Goal: Task Accomplishment & Management: Manage account settings

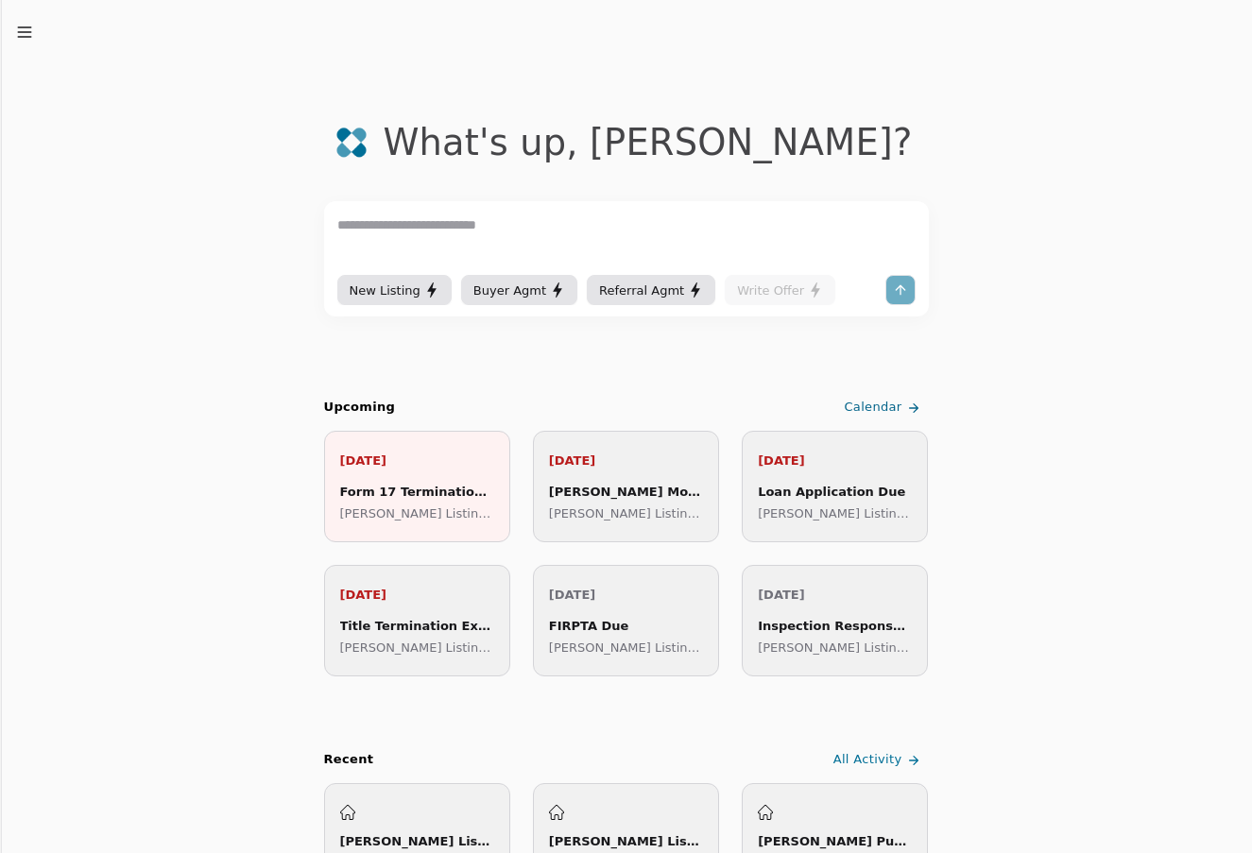
click at [18, 31] on icon "button" at bounding box center [24, 32] width 19 height 19
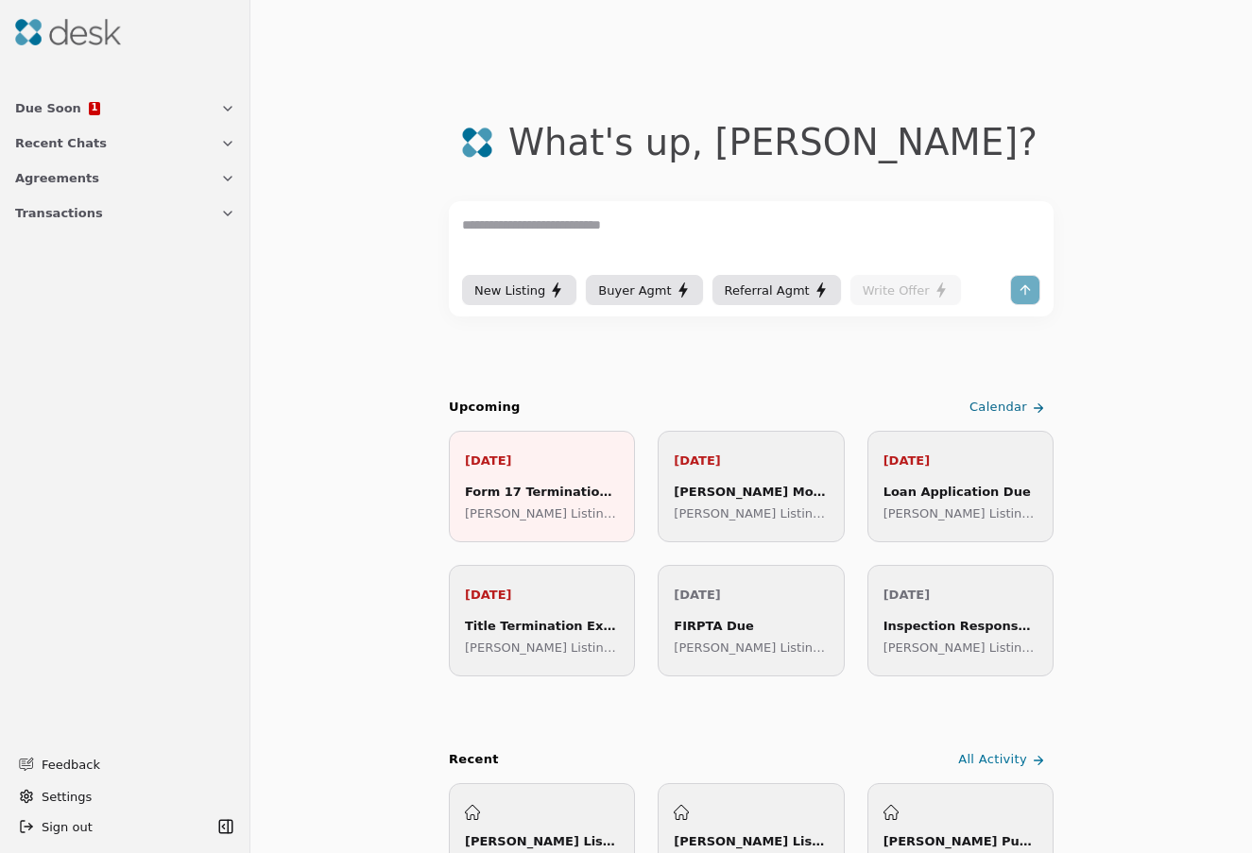
click at [157, 114] on button "Due Soon 1" at bounding box center [125, 108] width 243 height 35
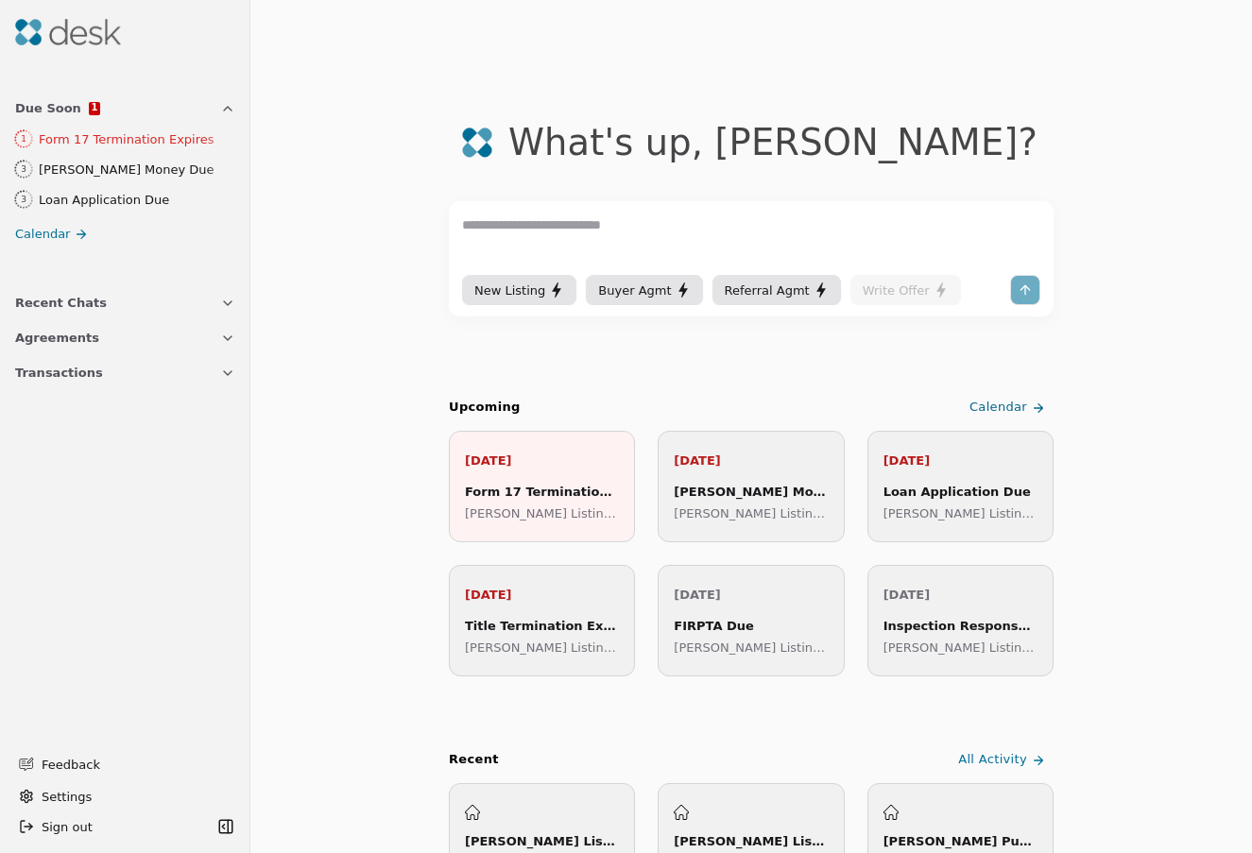
click at [185, 142] on div "Form 17 Termination Expires" at bounding box center [137, 139] width 196 height 20
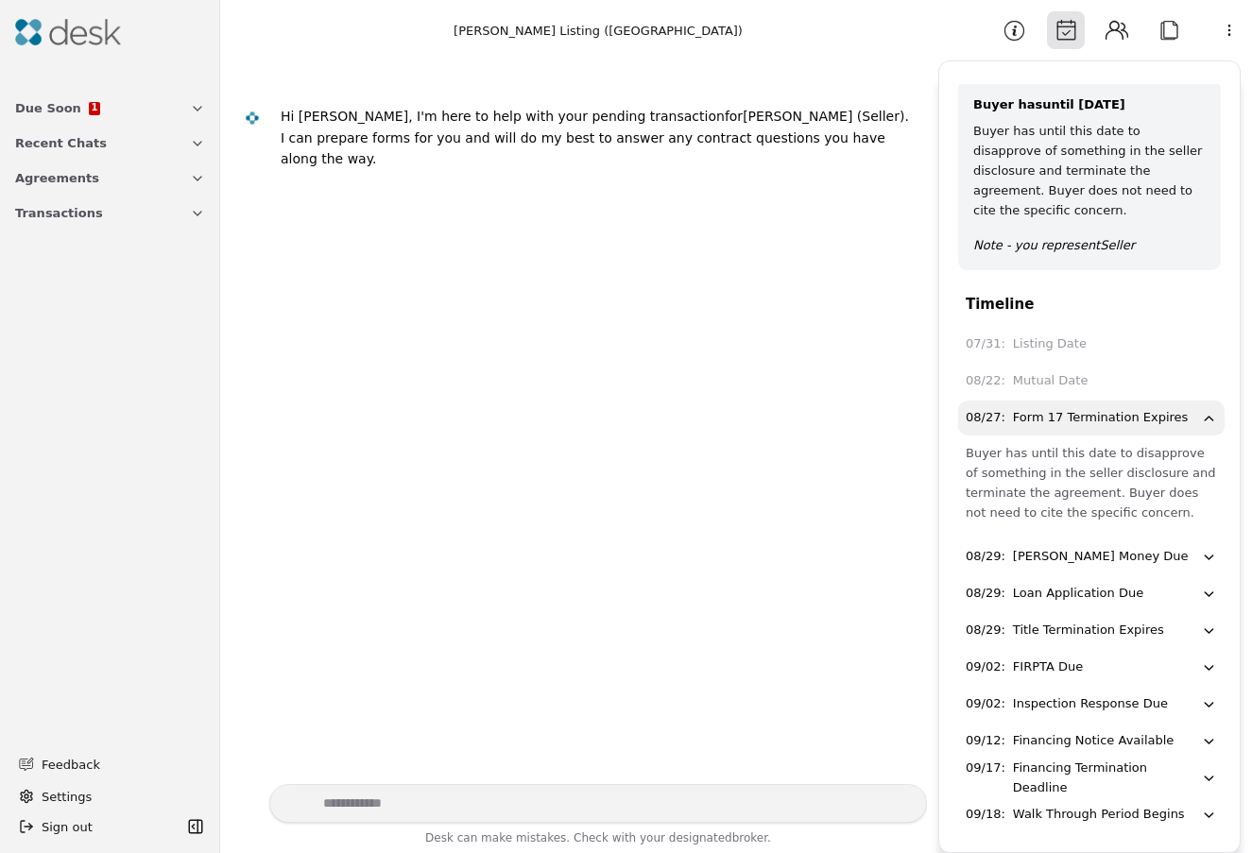
scroll to position [42, 0]
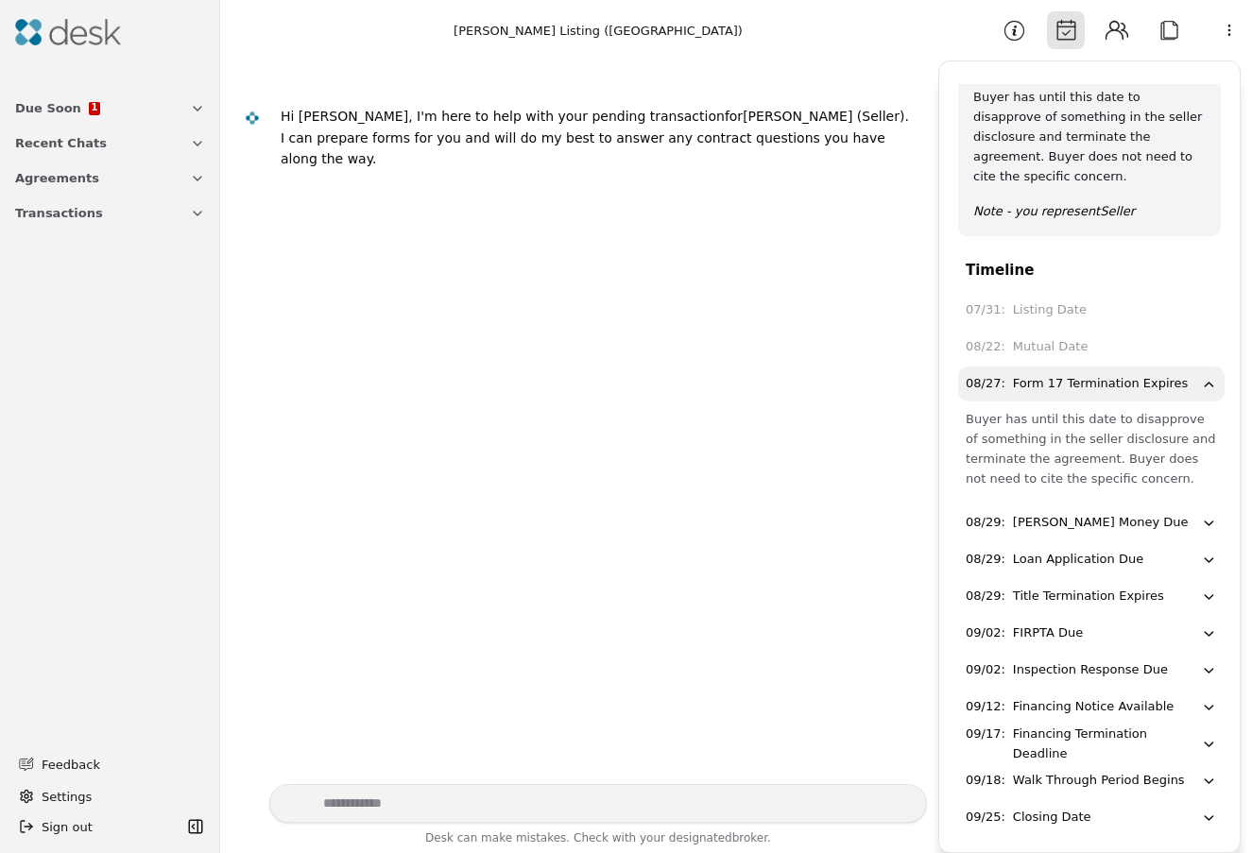
click at [1154, 513] on div "08/29 : [PERSON_NAME] Money Due" at bounding box center [1083, 523] width 235 height 20
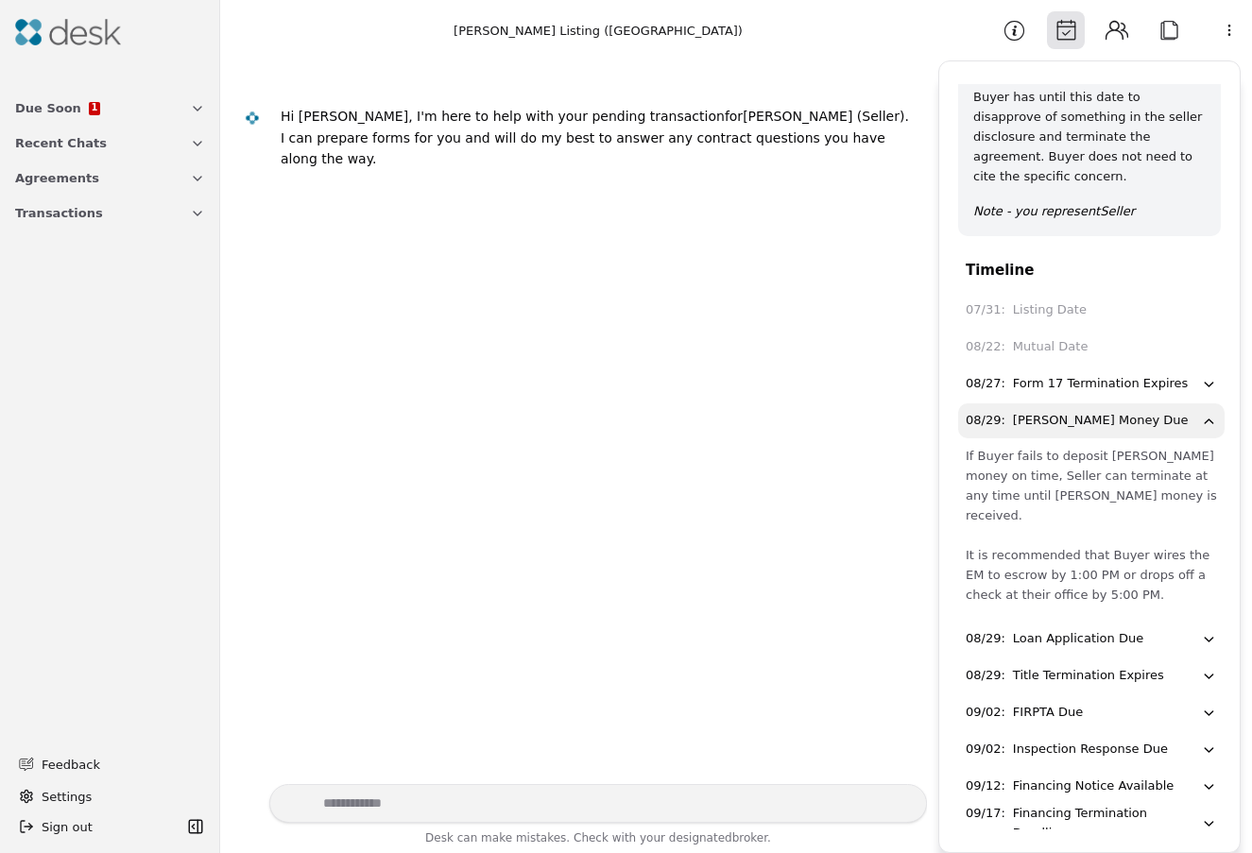
click at [1205, 705] on icon "button" at bounding box center [1209, 713] width 16 height 17
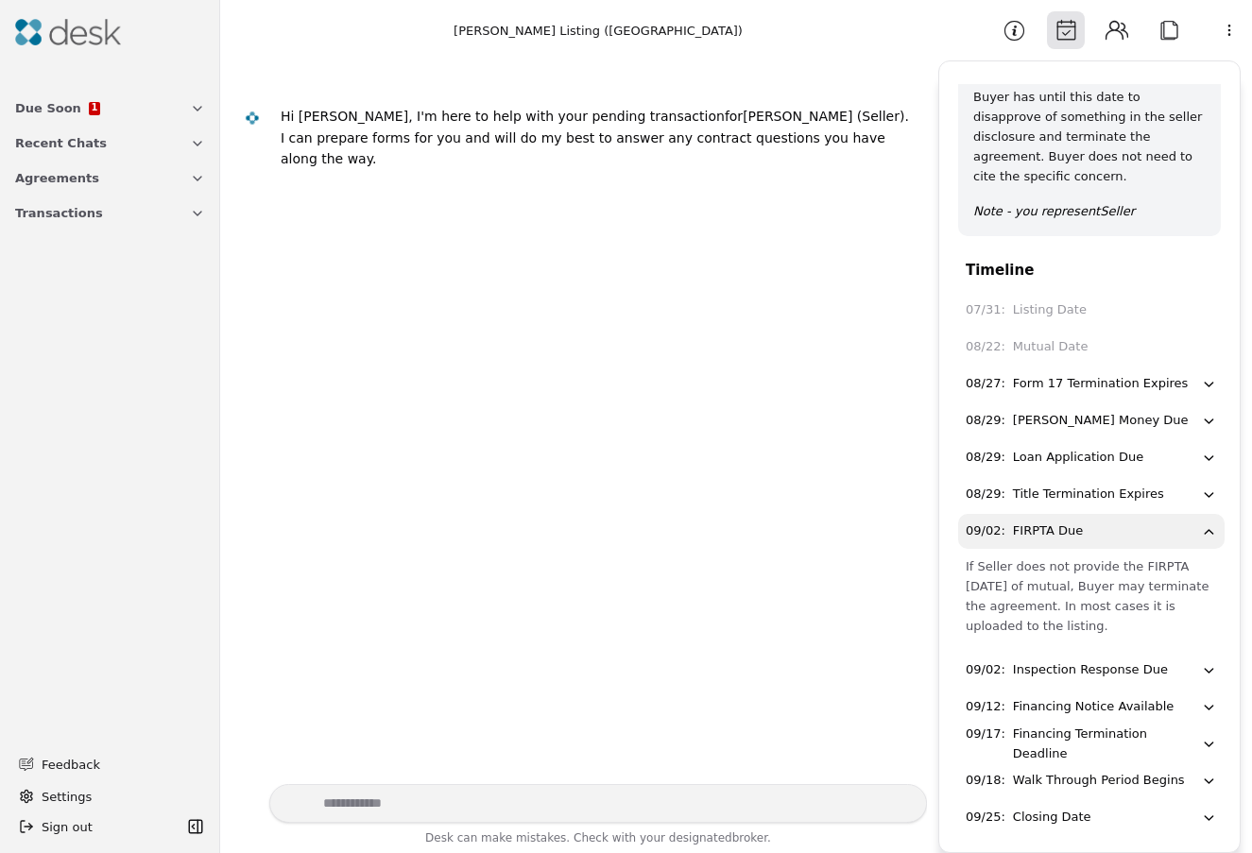
click at [1197, 660] on div "09/02 : Inspection Response Due" at bounding box center [1083, 670] width 235 height 20
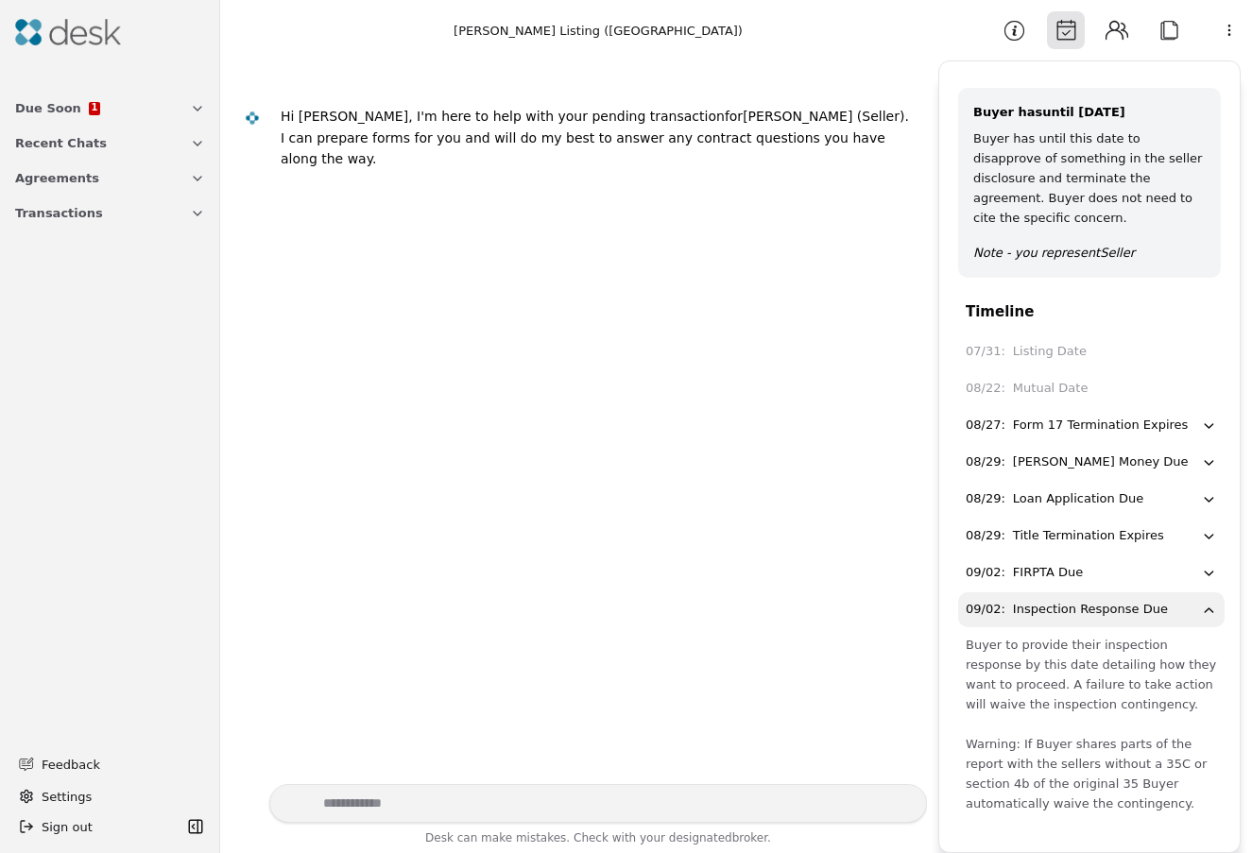
click at [1183, 416] on div "08/27 : Form 17 Termination Expires" at bounding box center [1083, 426] width 235 height 20
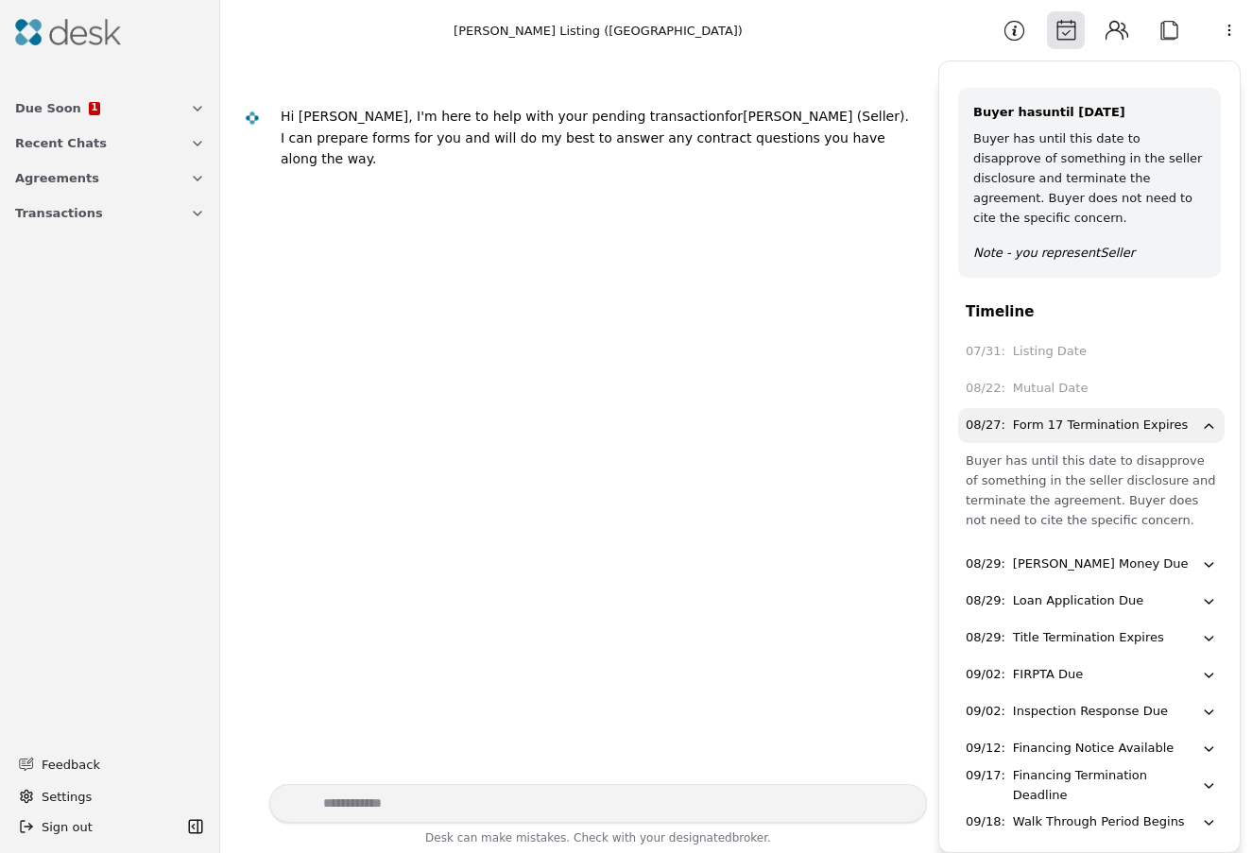
click at [1121, 37] on button "Contacts" at bounding box center [1117, 30] width 38 height 38
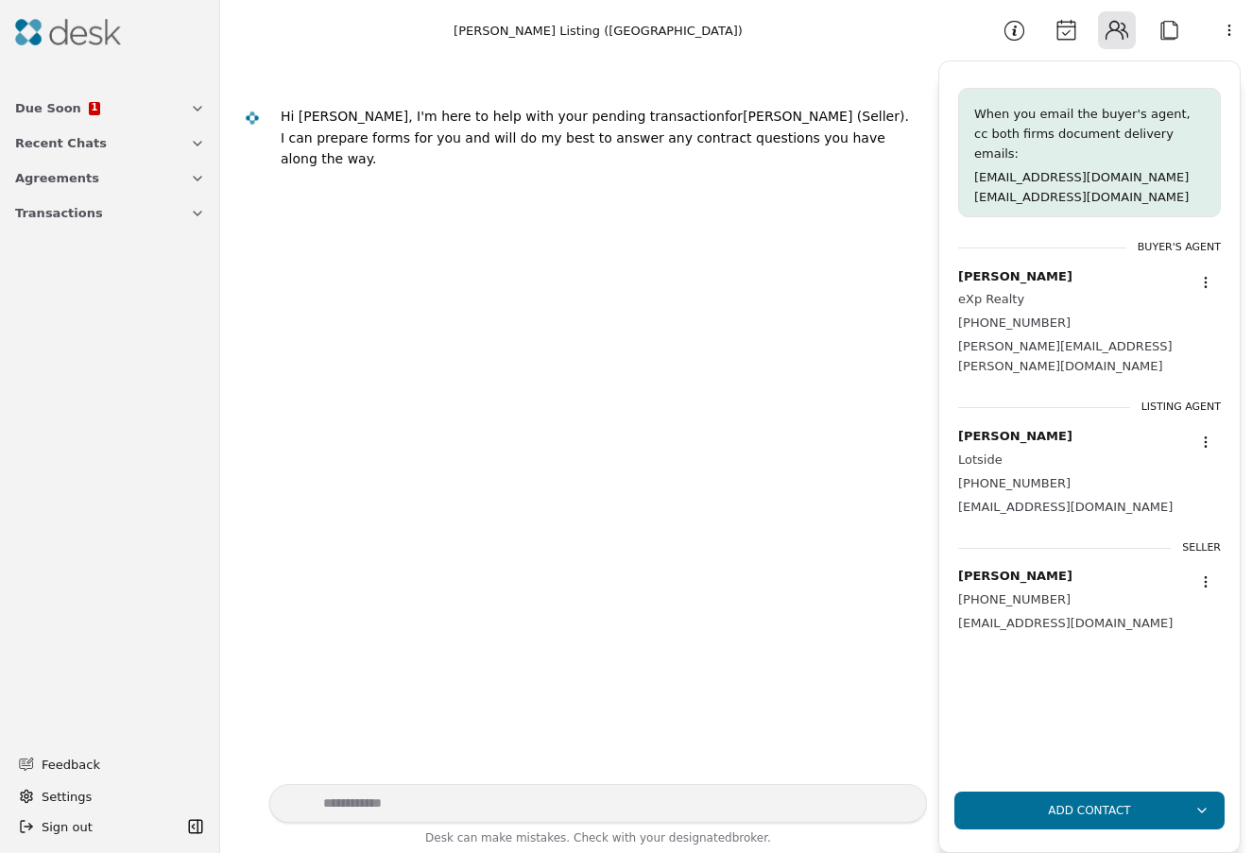
click at [830, 378] on div "Hi [PERSON_NAME], I'm here to help with your pending transaction for [PERSON_NA…" at bounding box center [578, 422] width 695 height 724
click at [1066, 39] on button "Calendar" at bounding box center [1066, 30] width 38 height 38
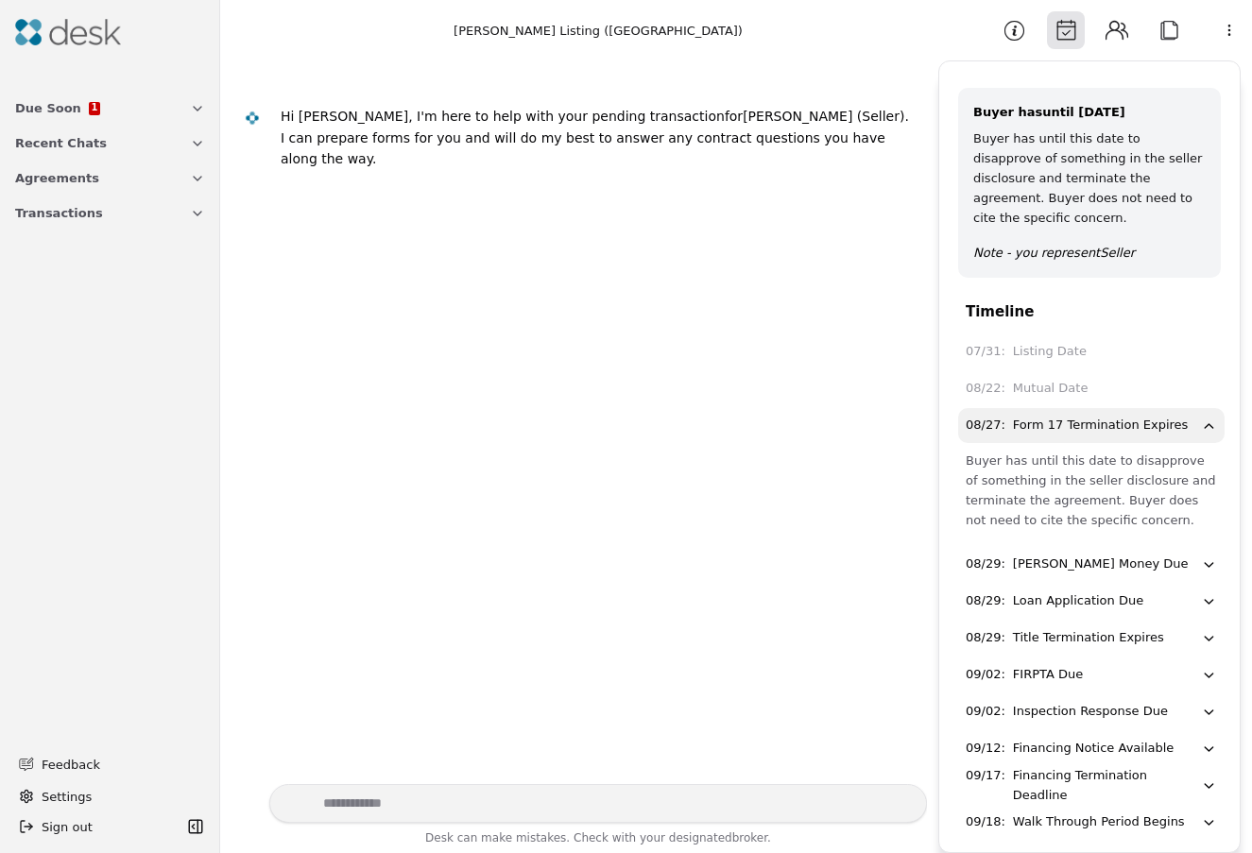
click at [163, 186] on button "Agreements" at bounding box center [110, 178] width 213 height 35
click at [151, 307] on link "Agreements" at bounding box center [110, 303] width 213 height 27
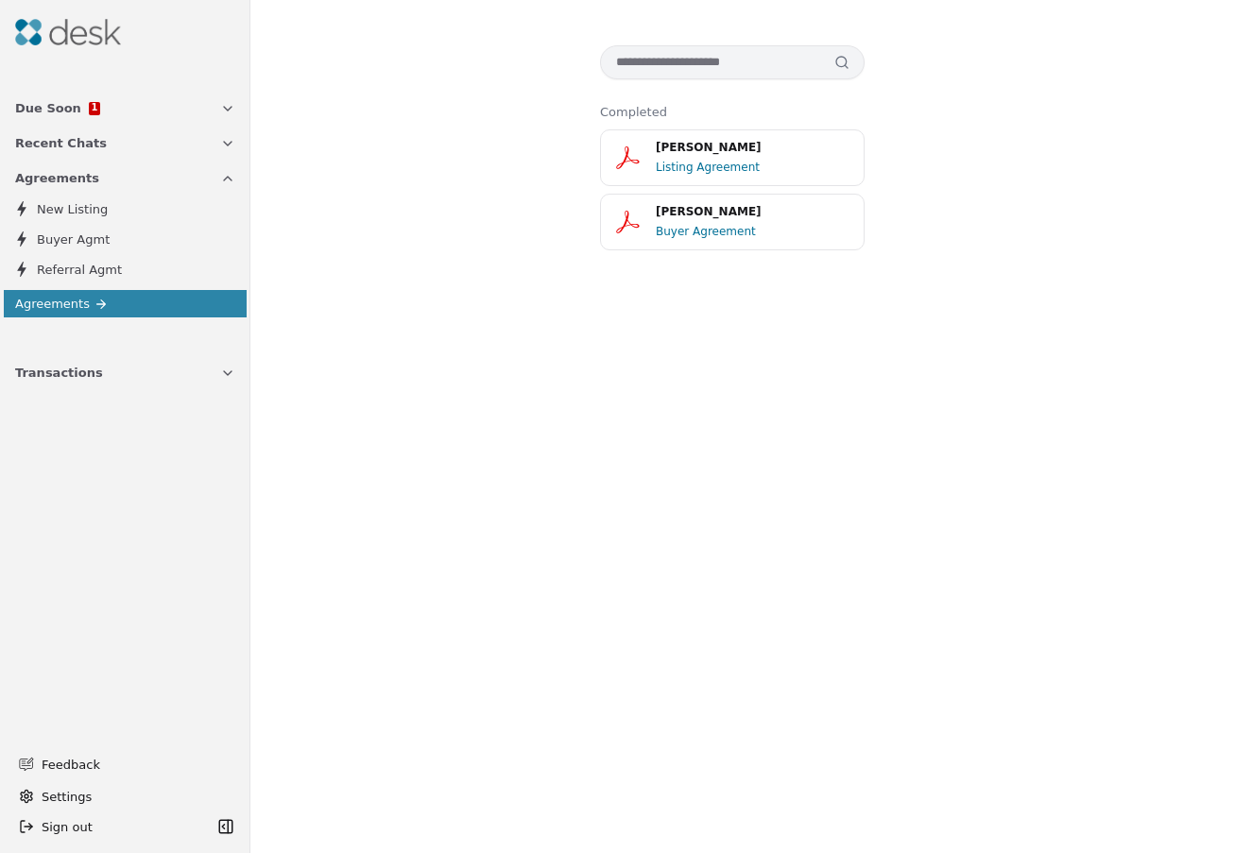
click at [203, 206] on link "New Listing" at bounding box center [124, 209] width 235 height 26
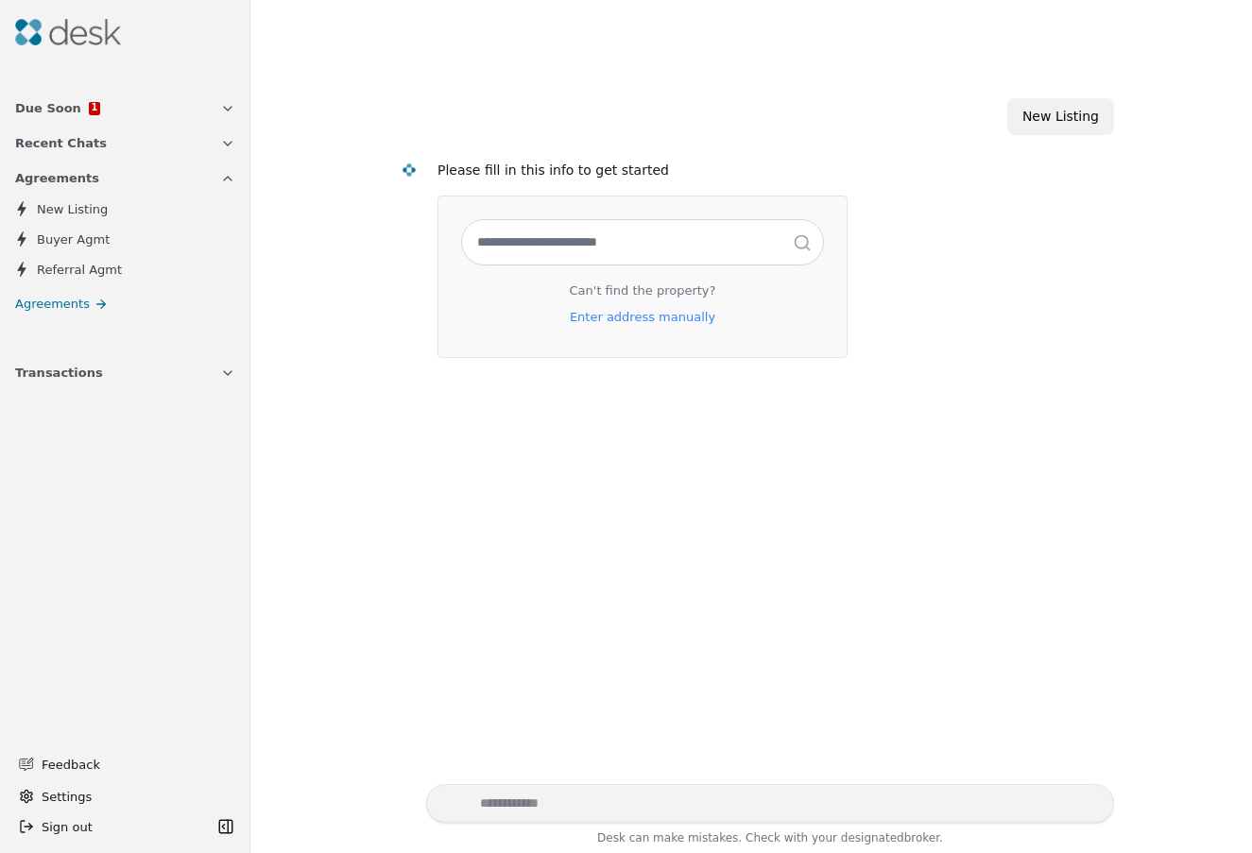
click at [203, 238] on link "Buyer Agmt" at bounding box center [124, 239] width 235 height 26
click at [202, 258] on link "Referral Agmt" at bounding box center [124, 269] width 235 height 26
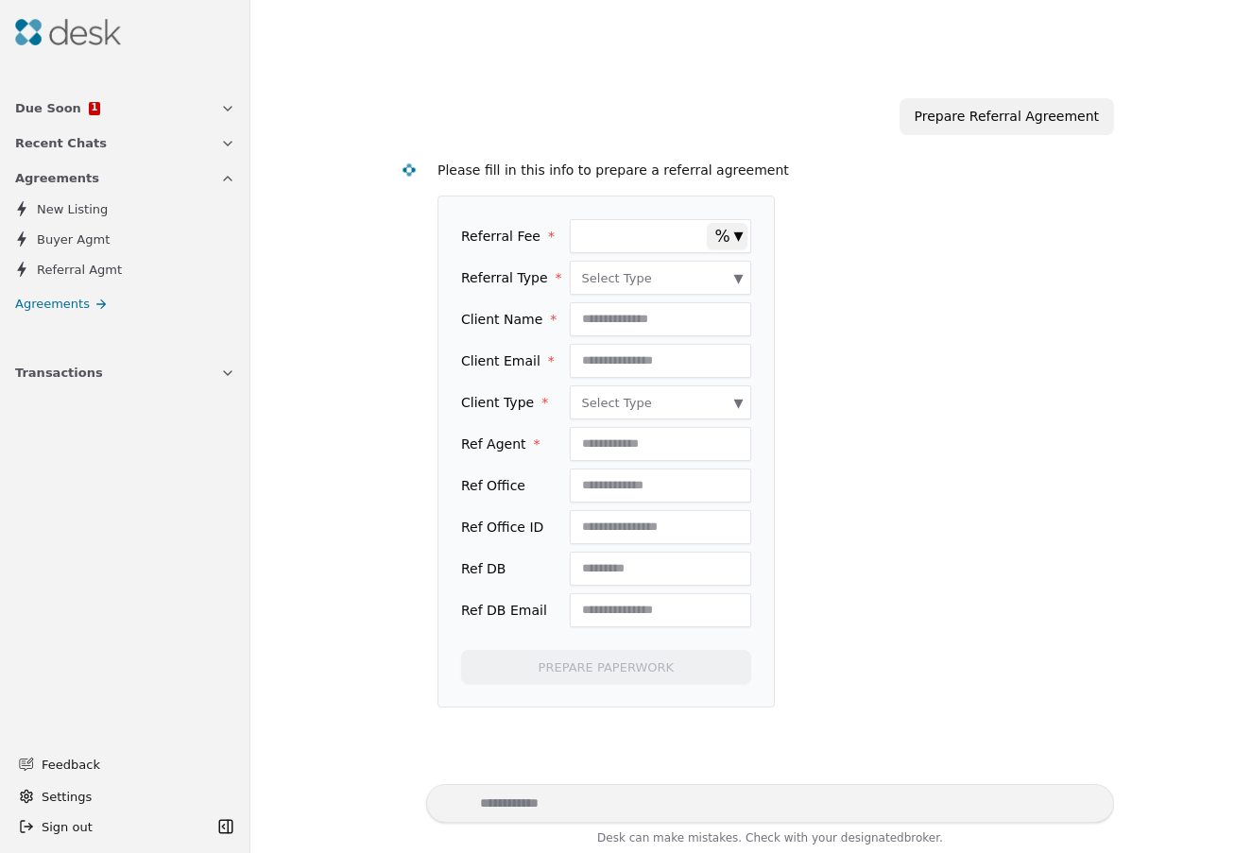
click at [192, 210] on link "New Listing" at bounding box center [124, 209] width 235 height 26
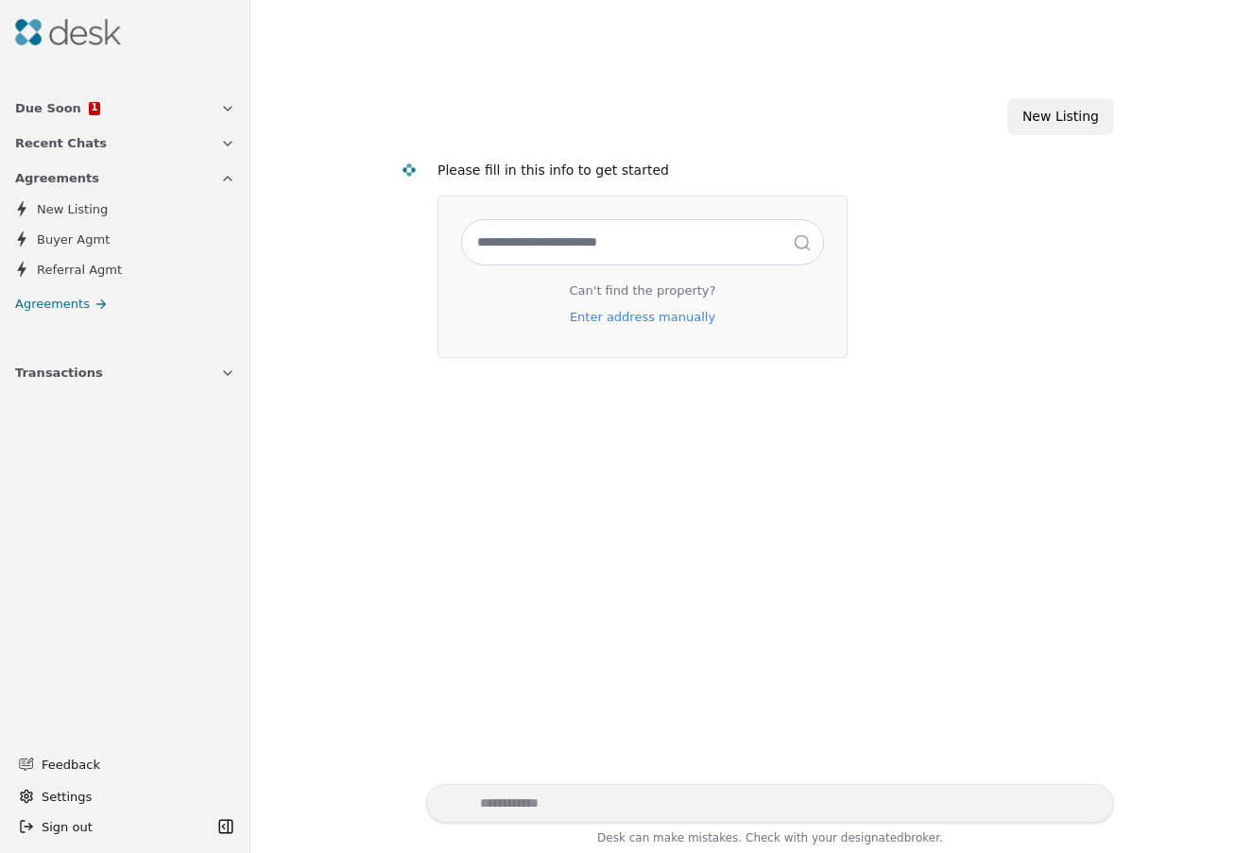
click at [211, 185] on button "Agreements" at bounding box center [125, 178] width 243 height 35
click at [229, 146] on icon "button" at bounding box center [227, 143] width 15 height 15
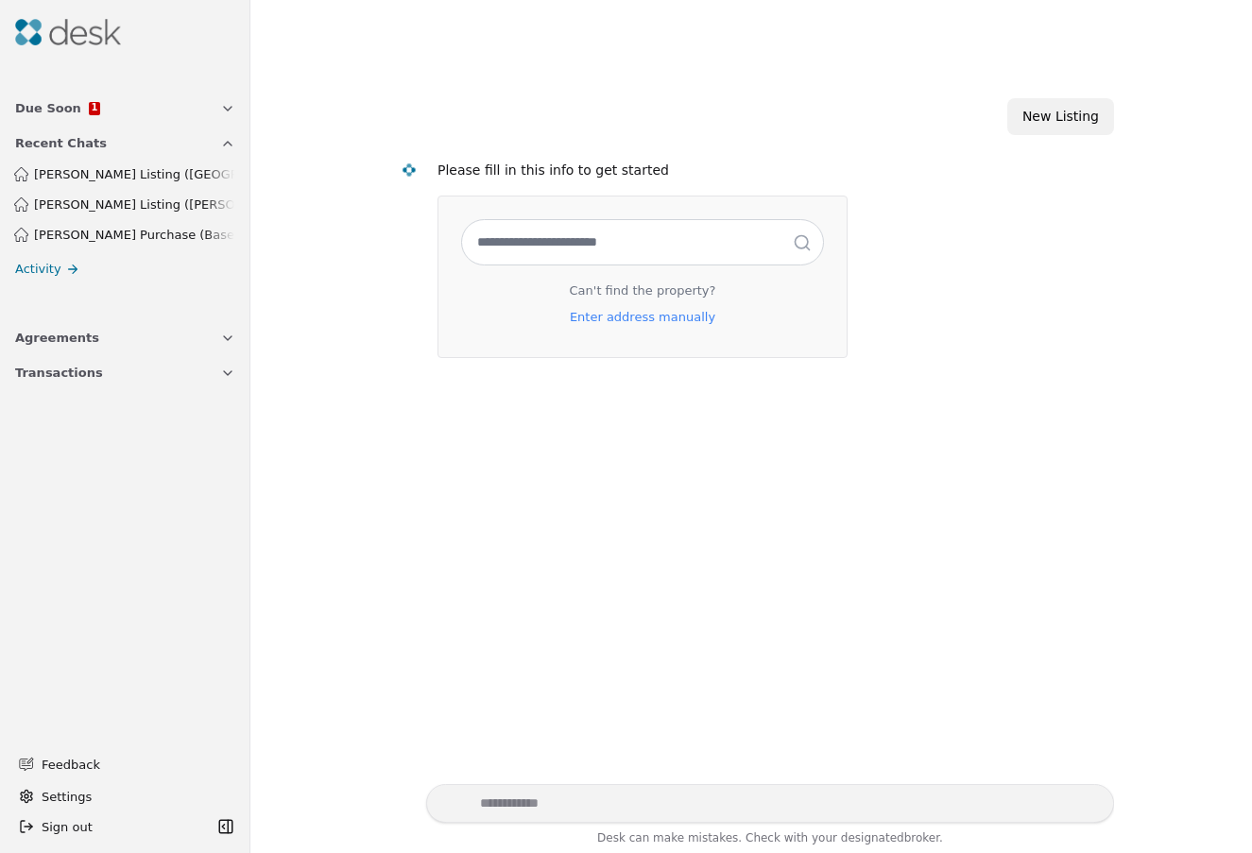
click at [201, 205] on span "[PERSON_NAME] Listing ([PERSON_NAME][GEOGRAPHIC_DATA])" at bounding box center [134, 205] width 200 height 20
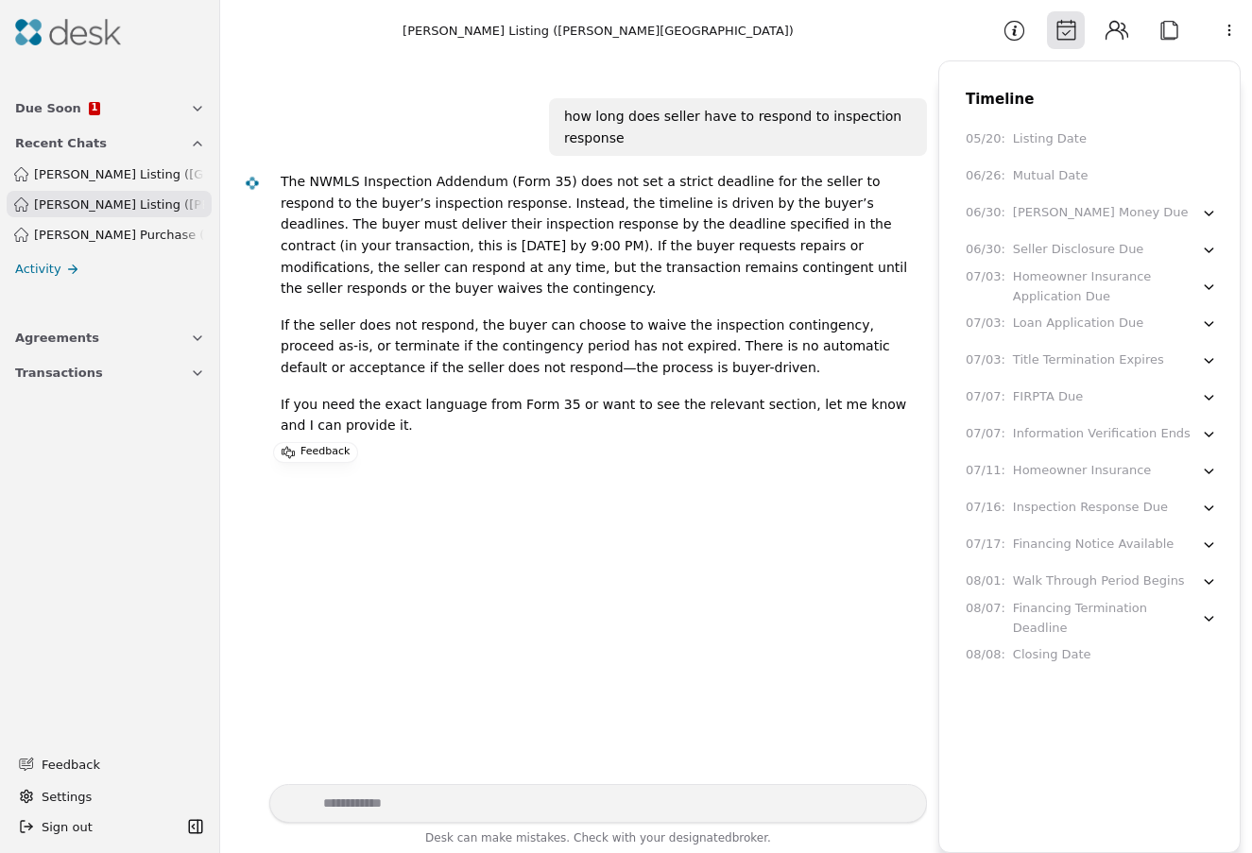
click at [171, 242] on span "[PERSON_NAME] Purchase (Baseline.5 Road)" at bounding box center [119, 235] width 170 height 20
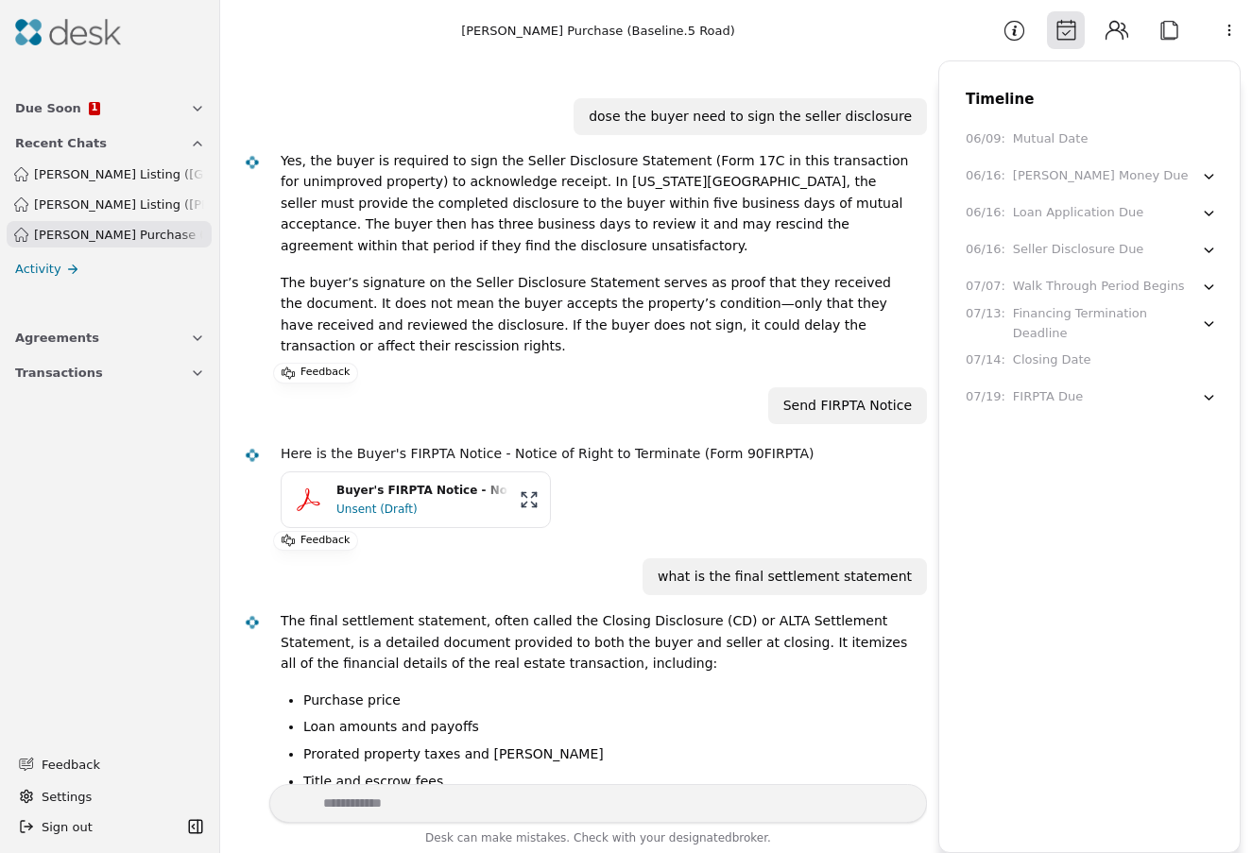
click at [146, 180] on span "[PERSON_NAME] Listing ([GEOGRAPHIC_DATA])" at bounding box center [119, 174] width 170 height 20
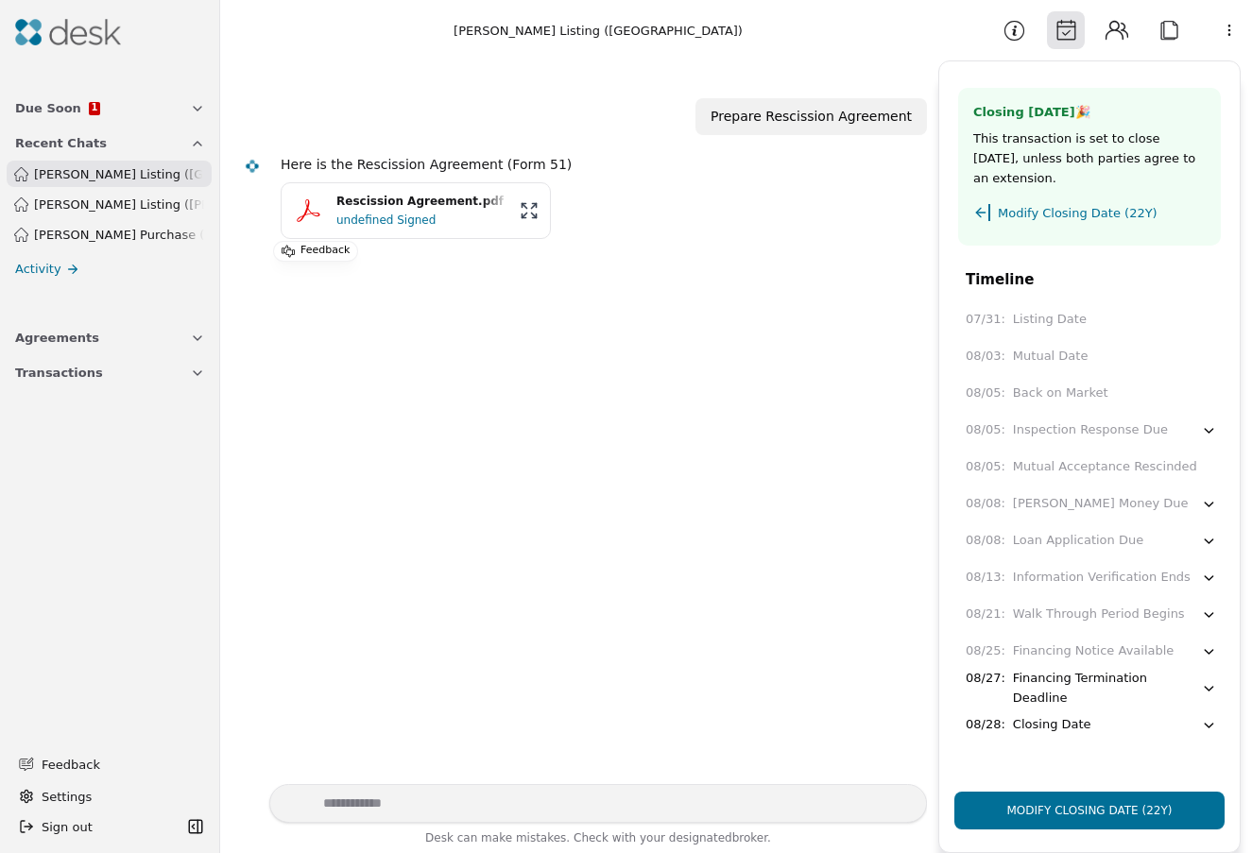
click at [1123, 30] on button "Contacts" at bounding box center [1117, 30] width 38 height 38
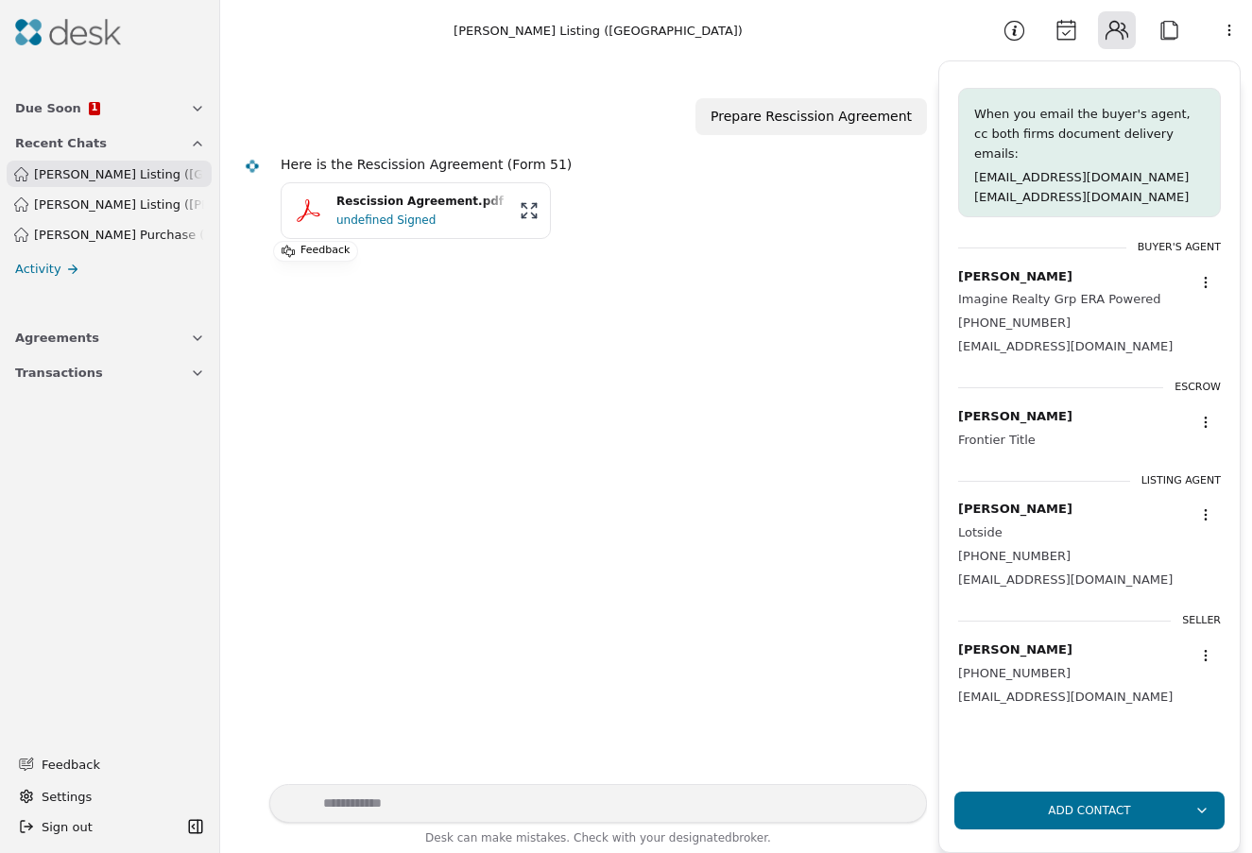
click at [131, 176] on span "[PERSON_NAME] Listing ([GEOGRAPHIC_DATA])" at bounding box center [119, 174] width 170 height 20
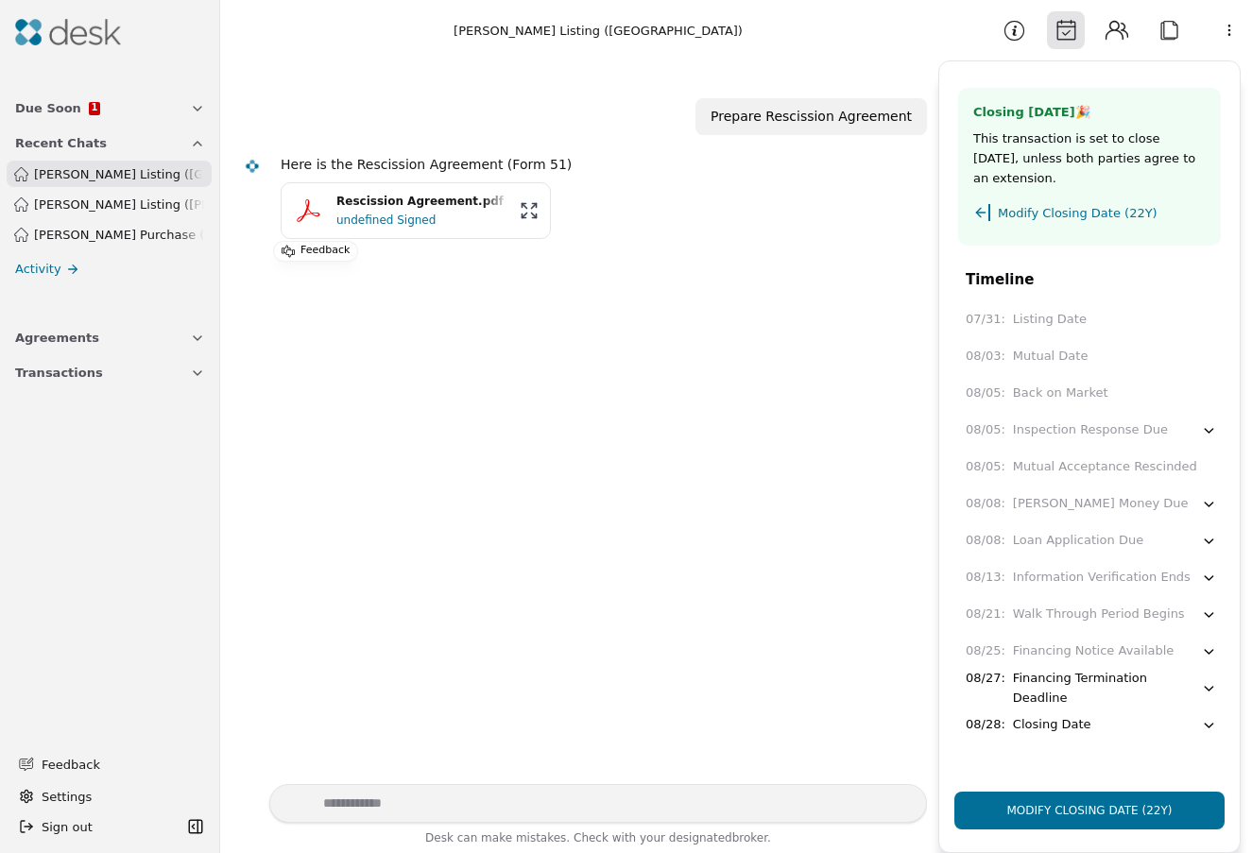
click at [89, 113] on span "1" at bounding box center [94, 108] width 11 height 13
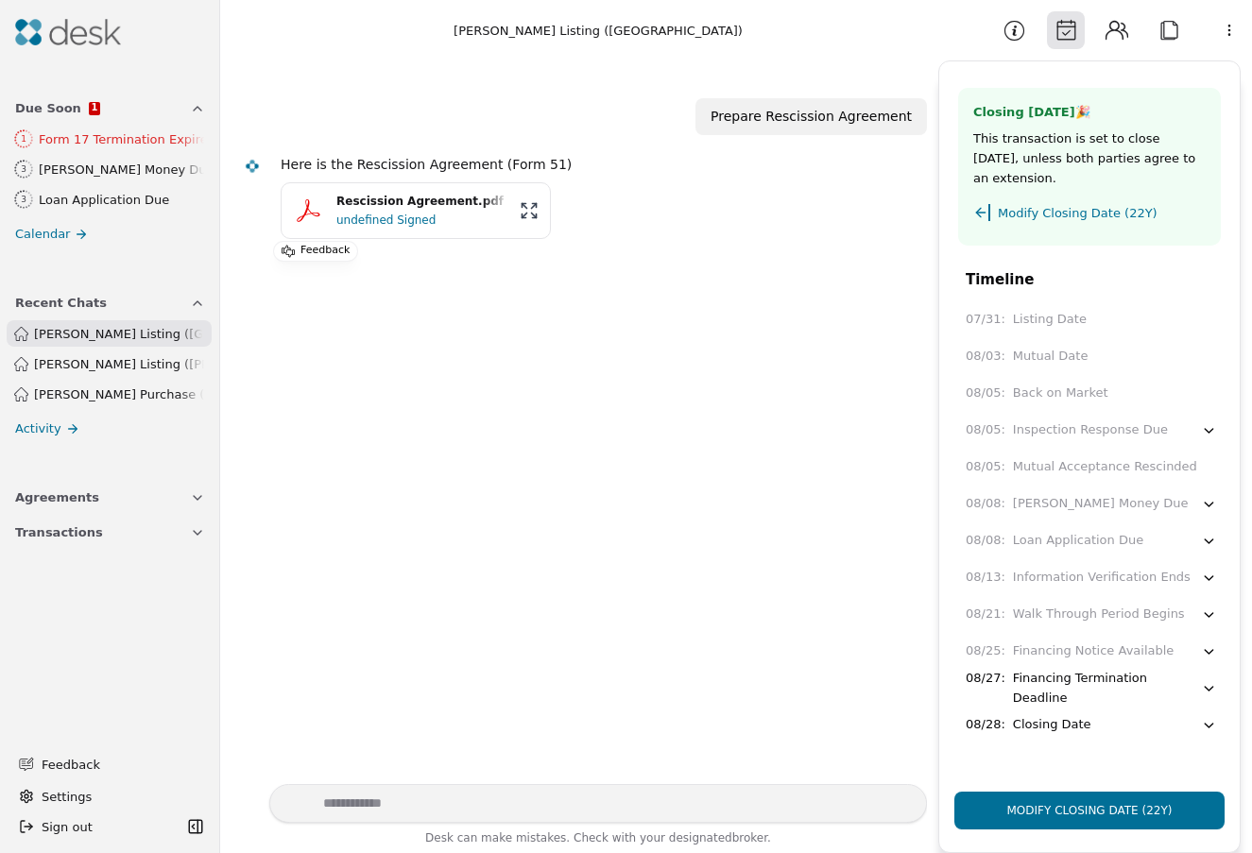
click at [151, 333] on span "[PERSON_NAME] Listing ([GEOGRAPHIC_DATA])" at bounding box center [119, 334] width 170 height 20
click at [1234, 27] on html "Due Soon 1 1 Form 17 Termination Expires 3 [PERSON_NAME] Money Due 3 Loan Appli…" at bounding box center [626, 426] width 1252 height 853
click at [763, 291] on html "Due Soon 1 1 Form 17 Termination Expires 3 [PERSON_NAME] Money Due 3 Loan Appli…" at bounding box center [626, 426] width 1252 height 853
click at [1160, 36] on button "Attach" at bounding box center [1169, 30] width 38 height 38
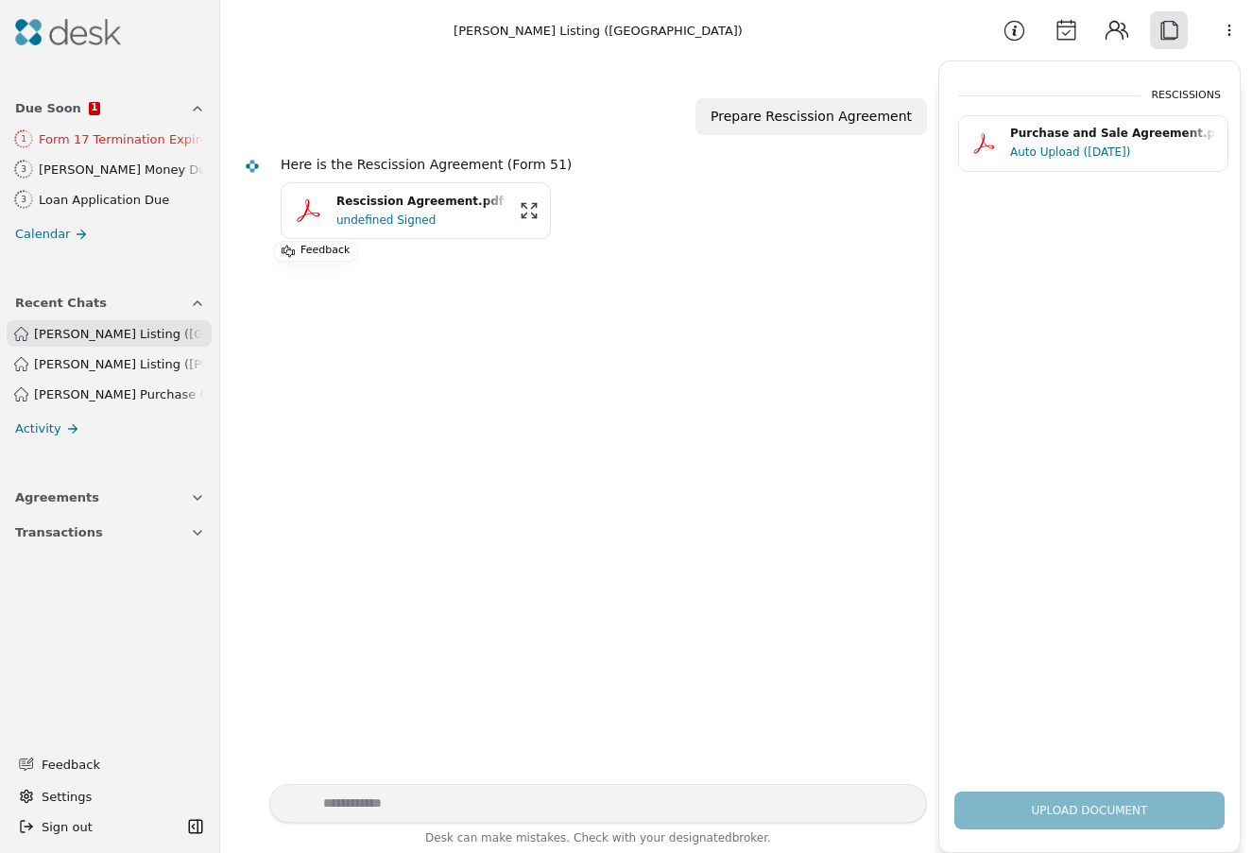
click at [1119, 26] on button "Contacts" at bounding box center [1117, 30] width 38 height 38
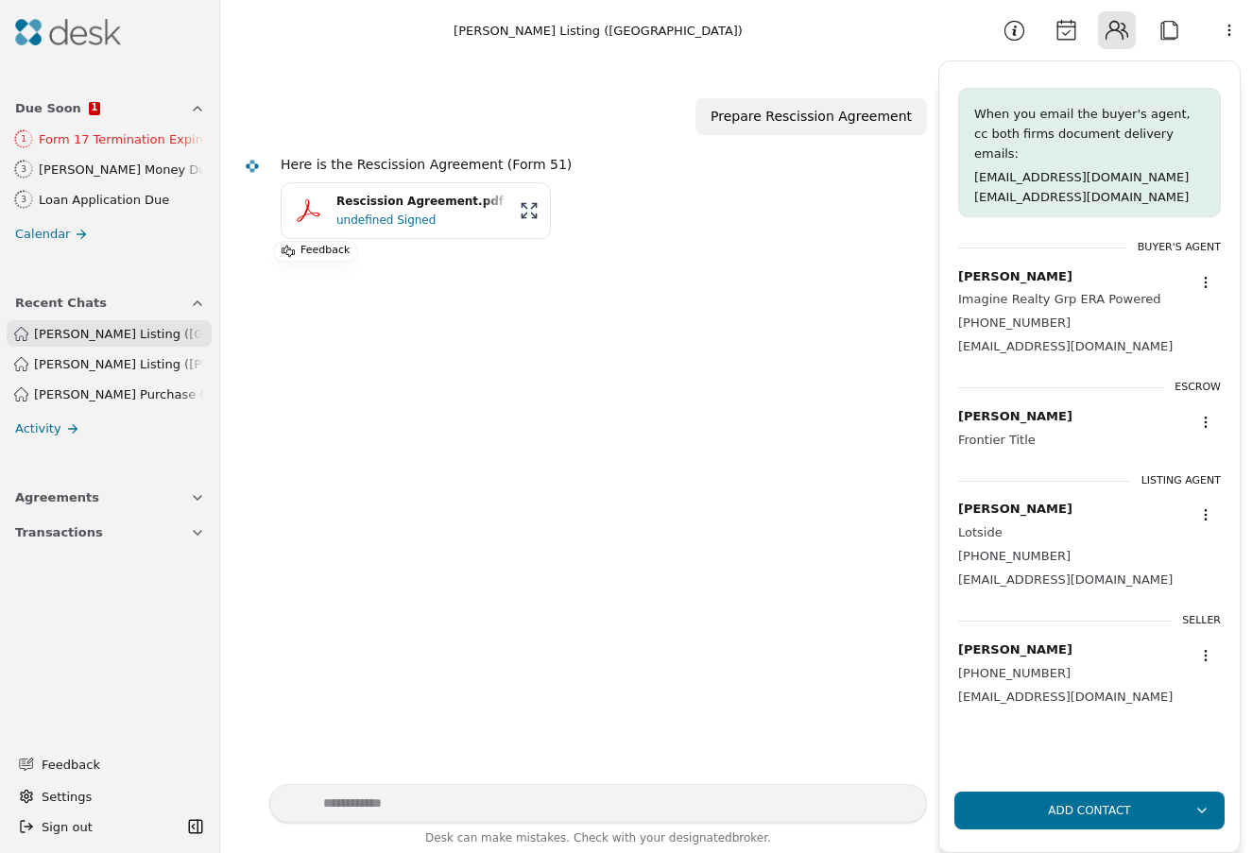
click at [1072, 35] on button "Calendar" at bounding box center [1066, 30] width 38 height 38
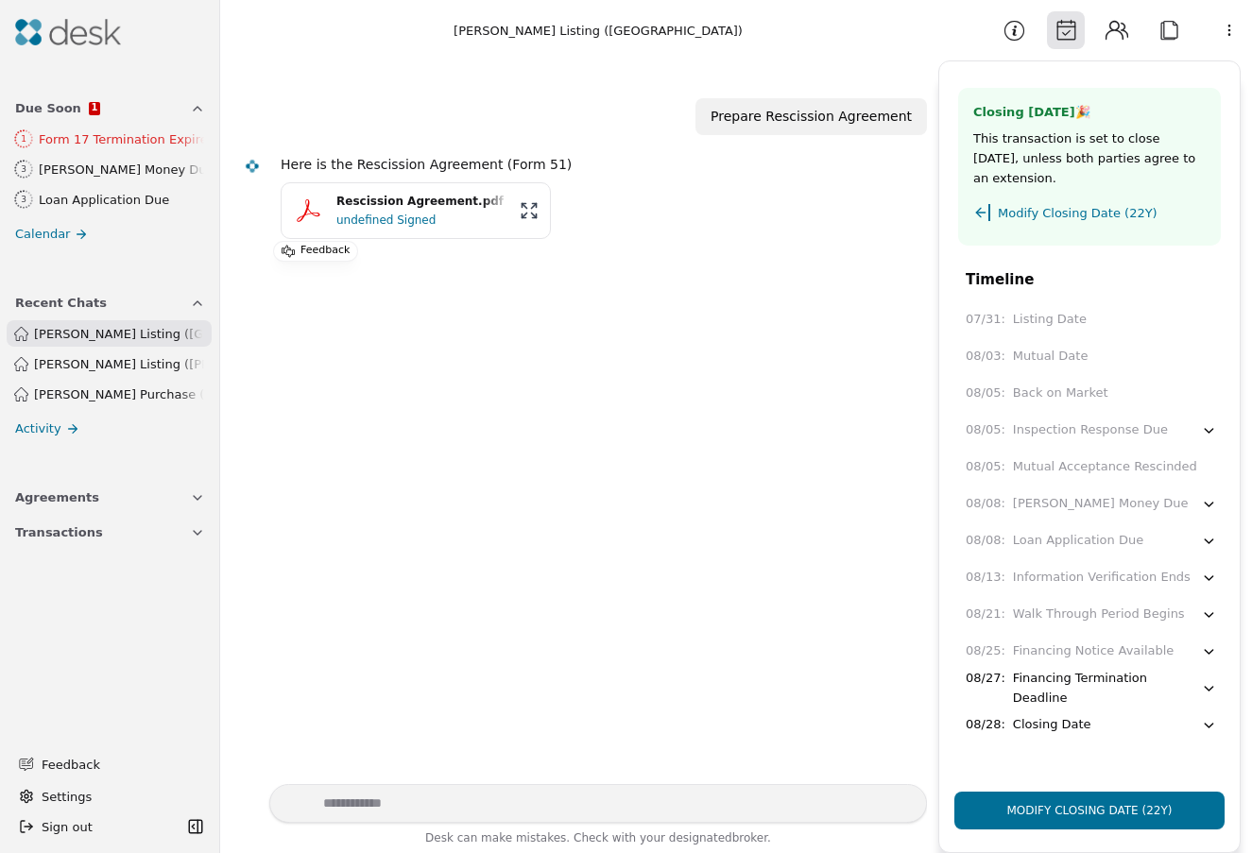
click at [1025, 33] on button "Information" at bounding box center [1014, 30] width 38 height 38
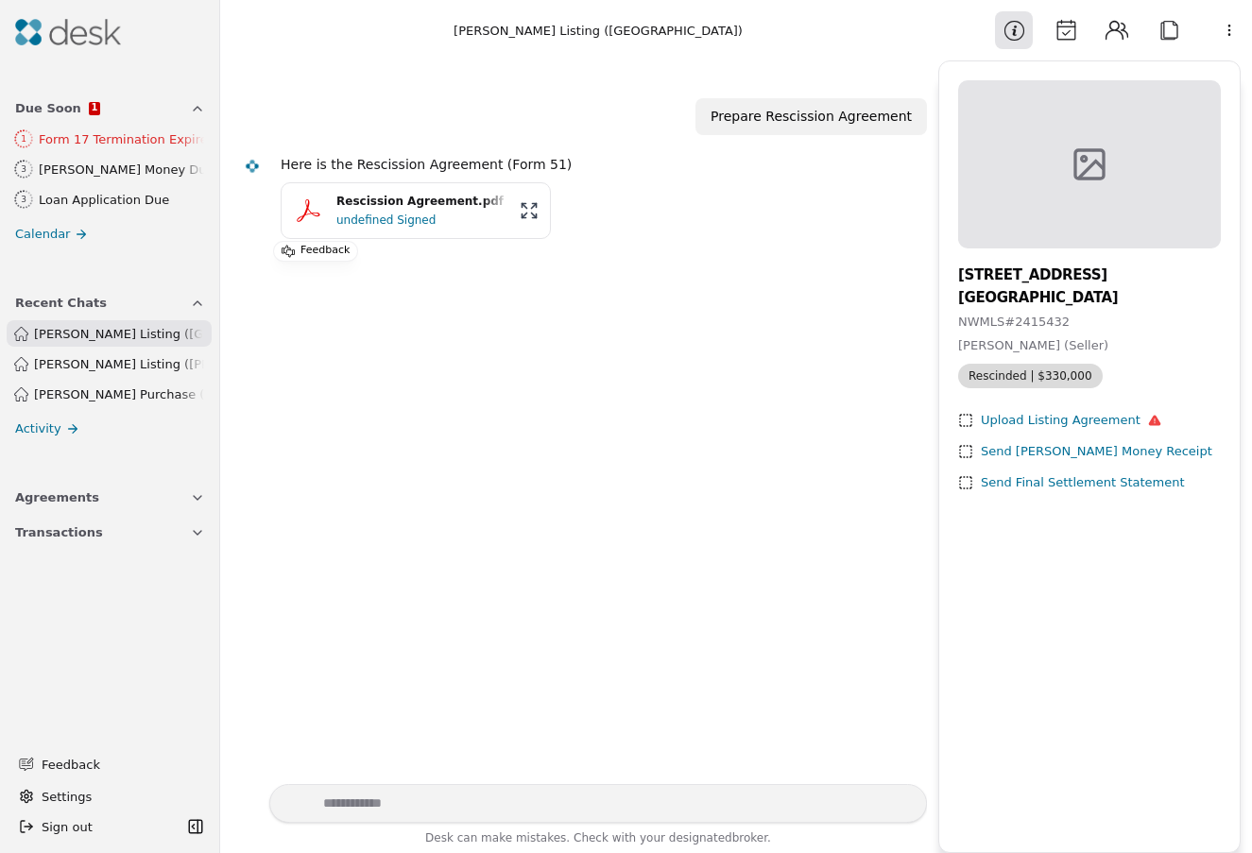
click at [52, 111] on span "Due Soon" at bounding box center [48, 108] width 66 height 20
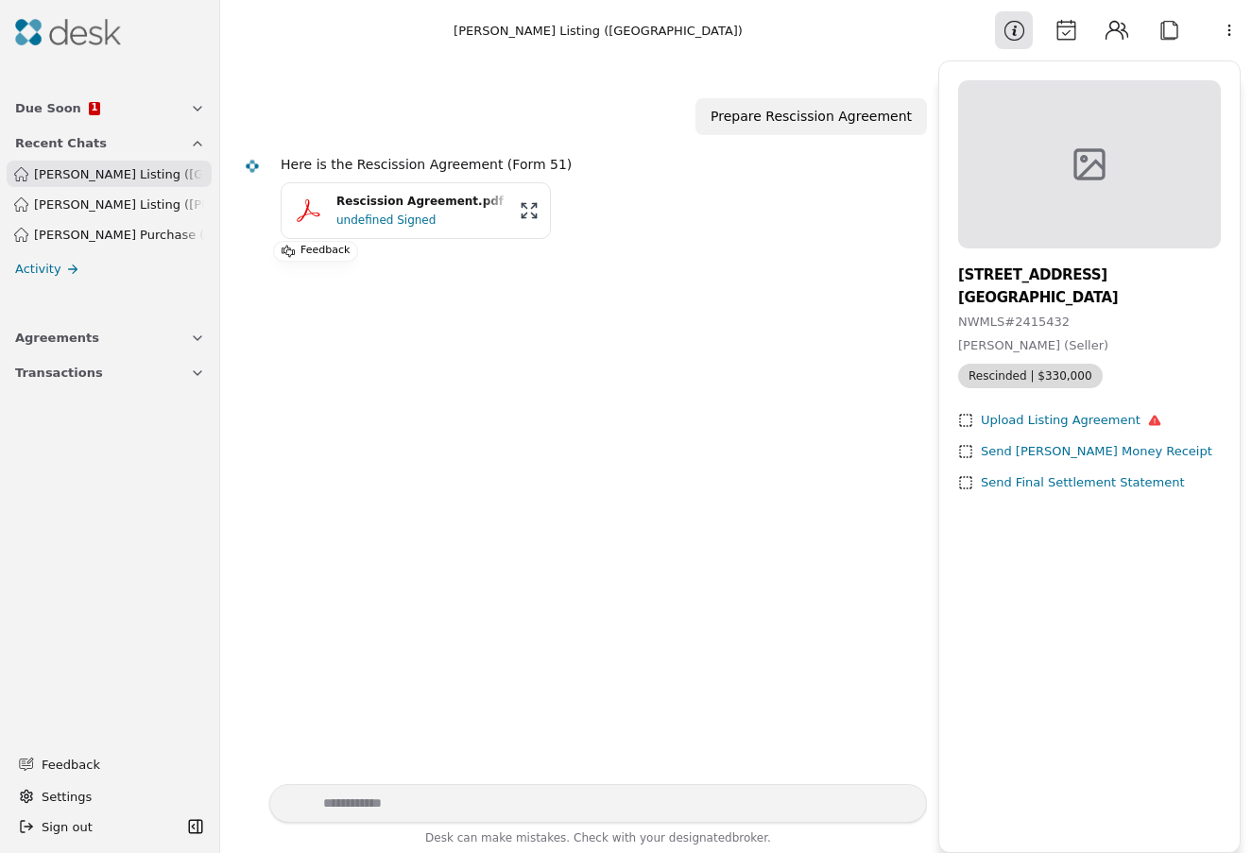
click at [50, 112] on span "Due Soon" at bounding box center [48, 108] width 66 height 20
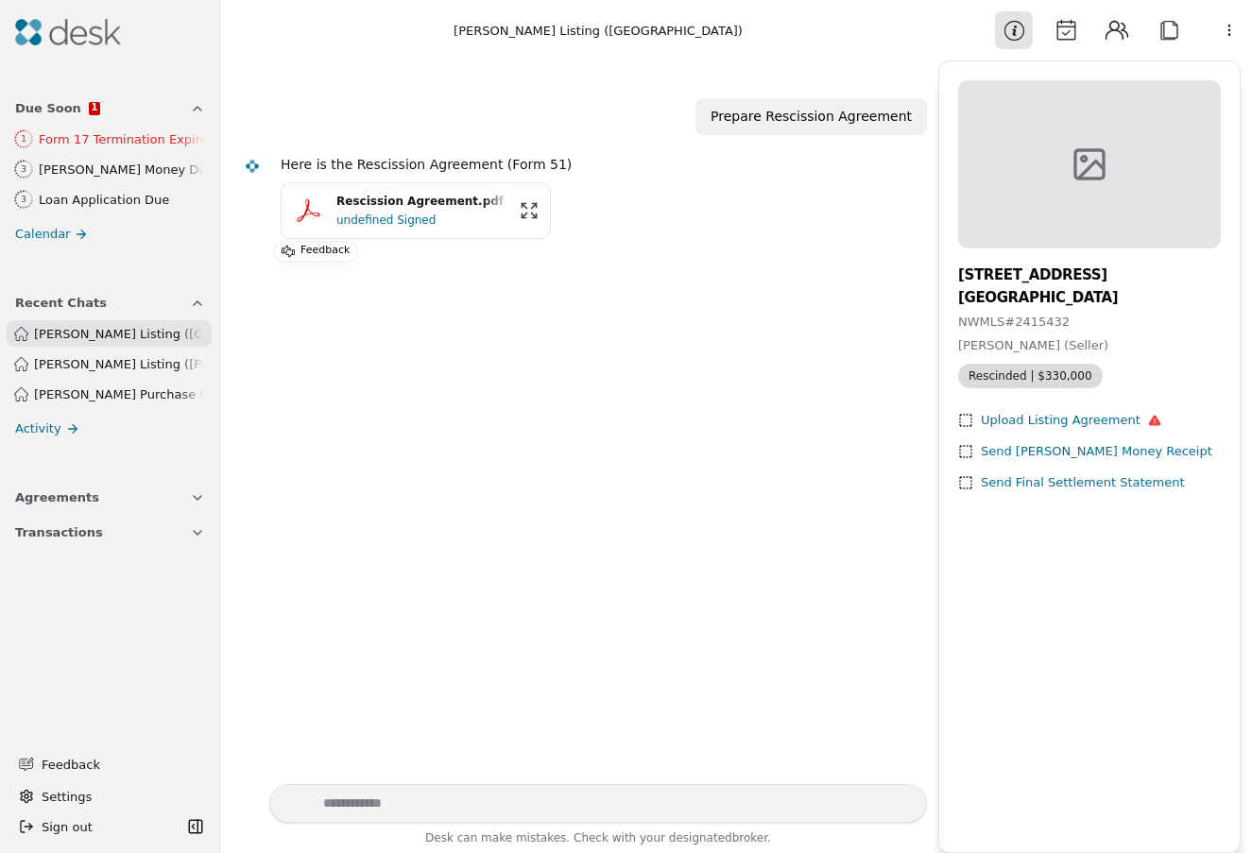
click at [83, 136] on div "Form 17 Termination Expires" at bounding box center [121, 139] width 165 height 20
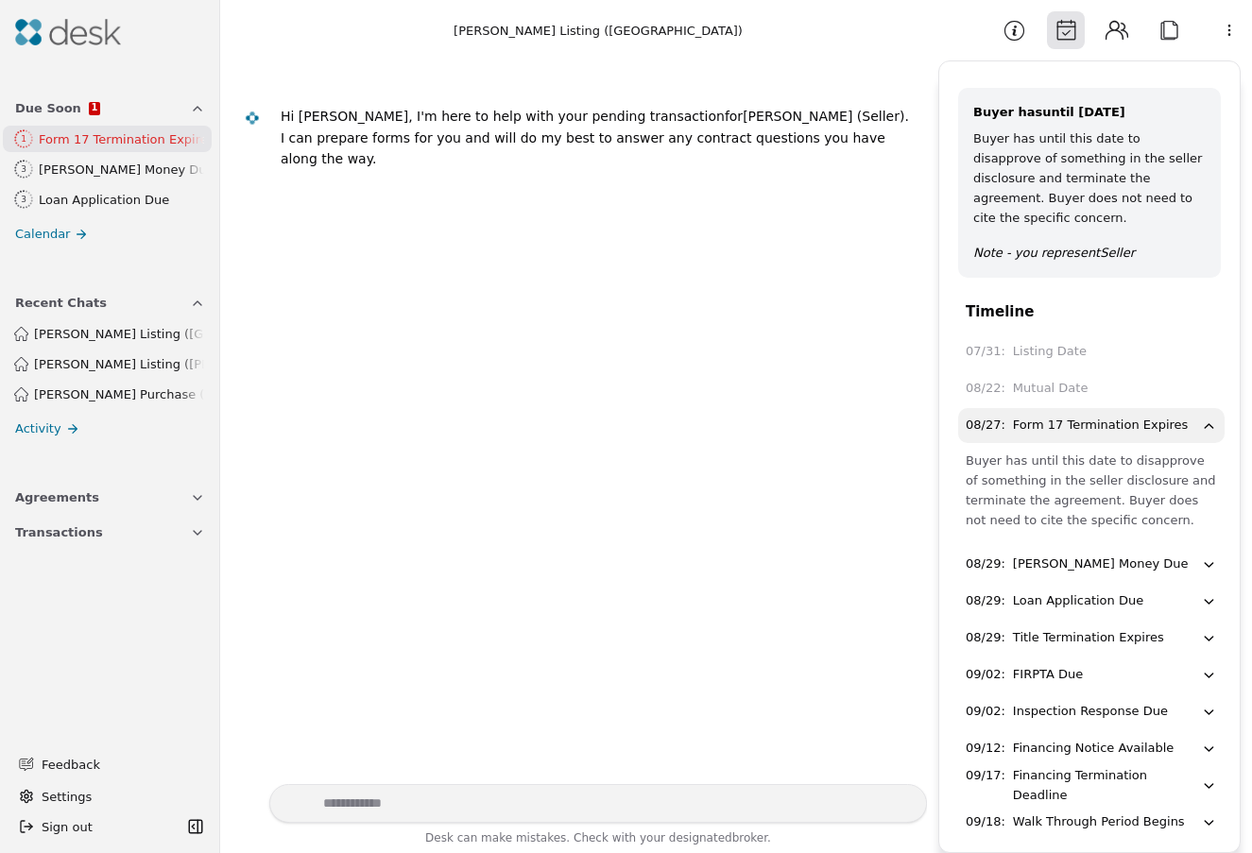
click at [65, 427] on icon at bounding box center [72, 428] width 15 height 15
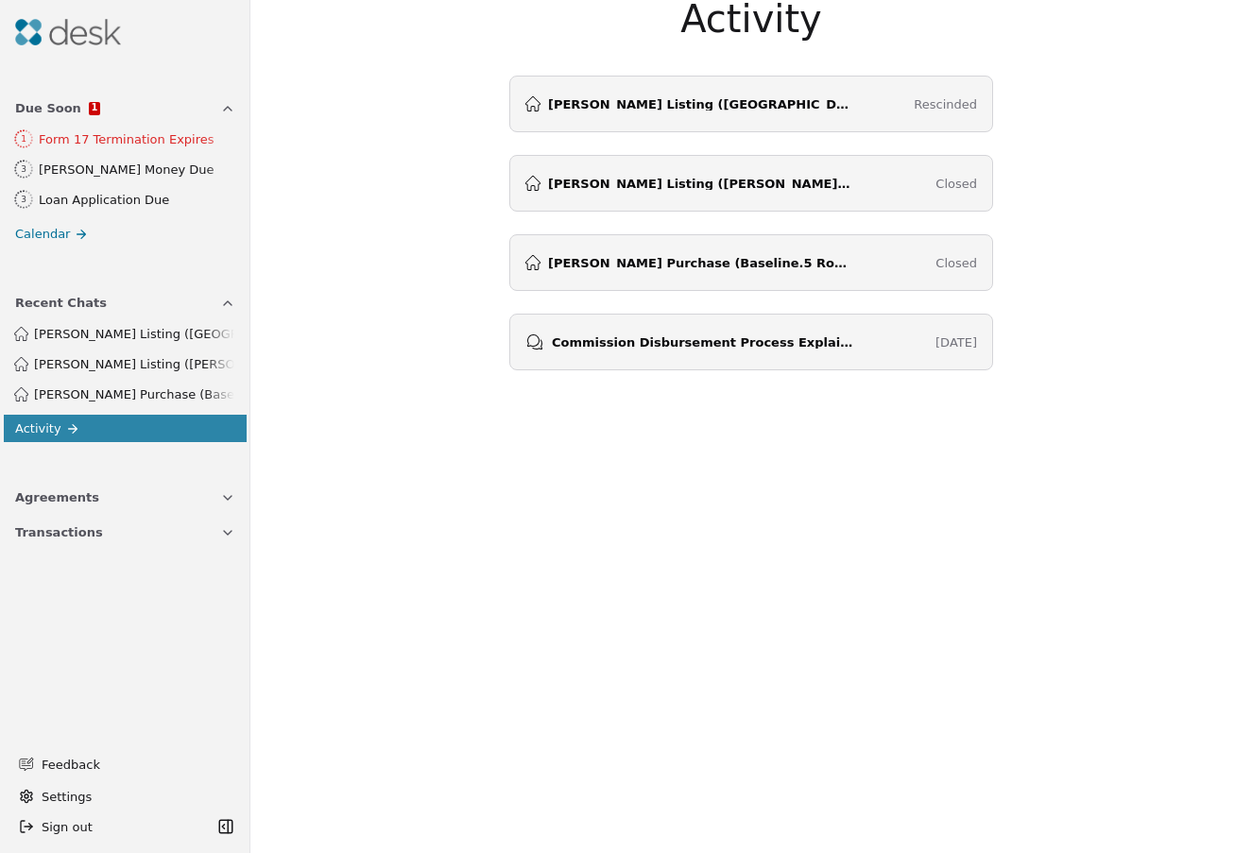
click at [794, 110] on div "[PERSON_NAME] Listing ([GEOGRAPHIC_DATA]) Rescinded" at bounding box center [751, 103] width 452 height 15
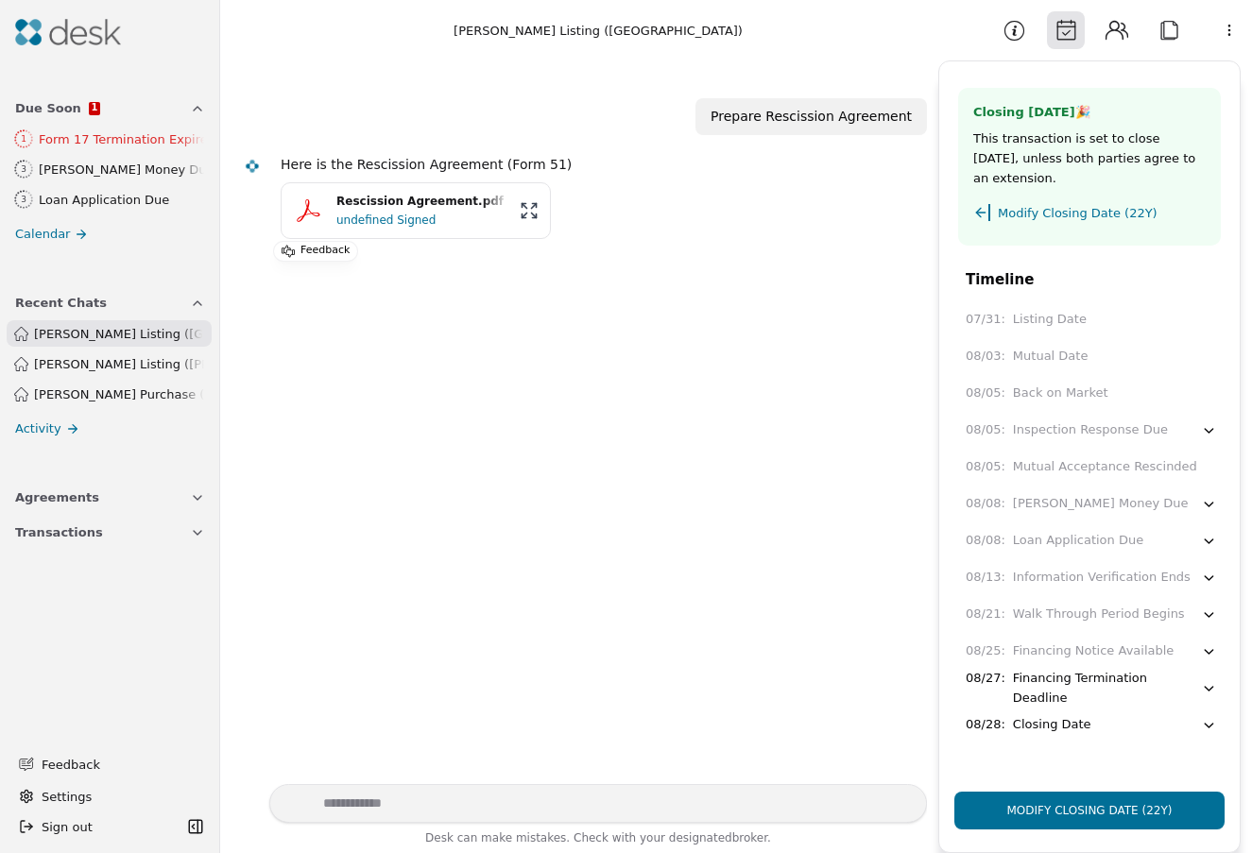
click at [58, 110] on span "Due Soon" at bounding box center [48, 108] width 66 height 20
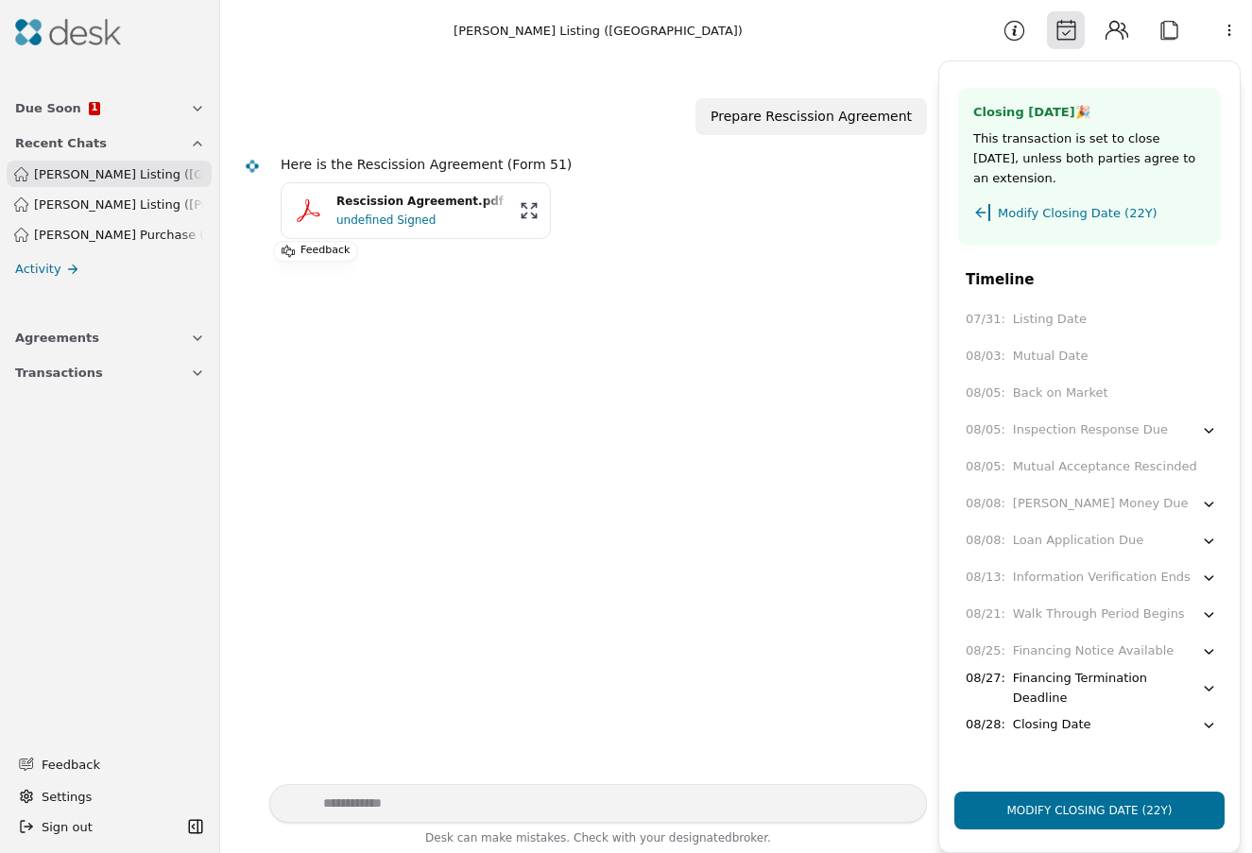
click at [58, 110] on span "Due Soon" at bounding box center [48, 108] width 66 height 20
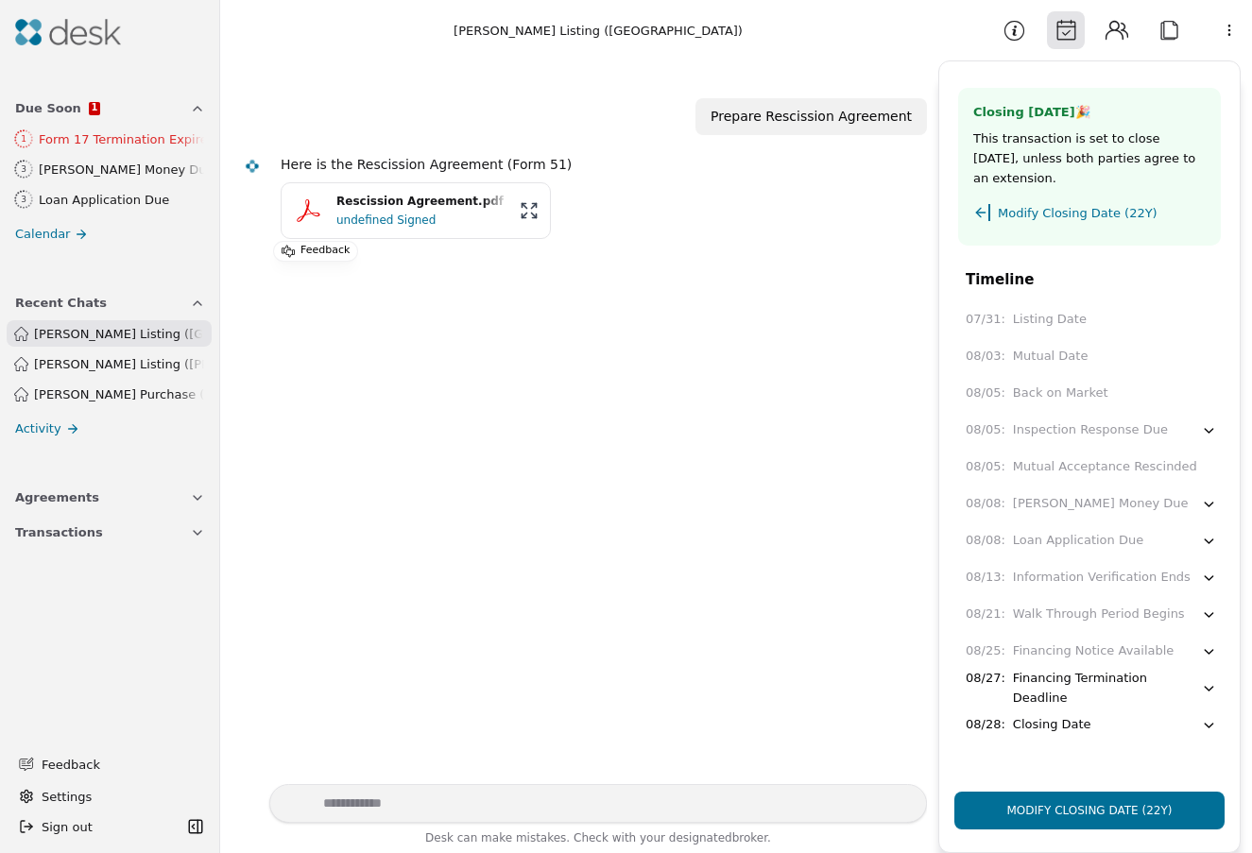
click at [105, 144] on div "Form 17 Termination Expires" at bounding box center [121, 139] width 165 height 20
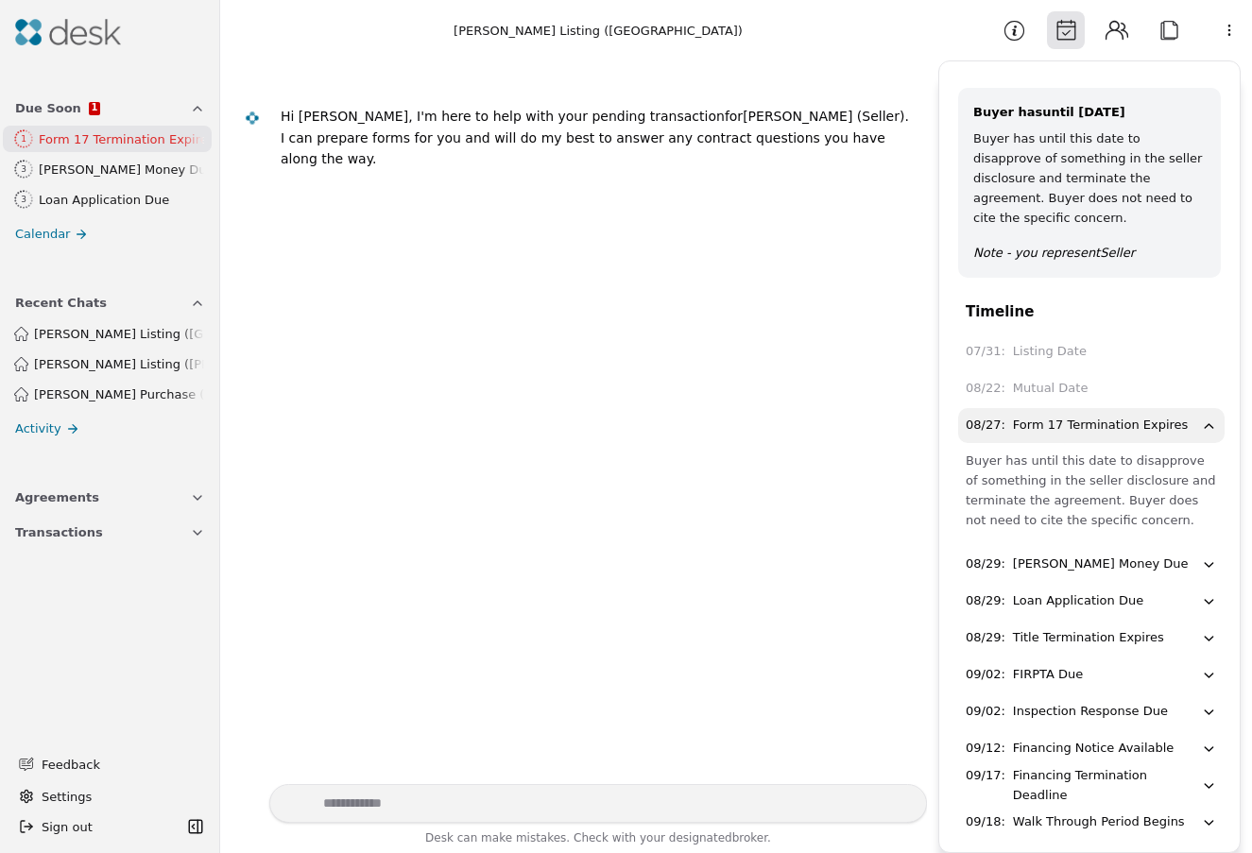
click at [1236, 34] on html "Due Soon 1 1 Form 17 Termination Expires 3 [PERSON_NAME] Money Due 3 Loan Appli…" at bounding box center [626, 426] width 1252 height 853
click at [697, 367] on html "Due Soon 1 1 Form 17 Termination Expires 3 [PERSON_NAME] Money Due 3 Loan Appli…" at bounding box center [626, 426] width 1252 height 853
click at [98, 430] on link "Activity" at bounding box center [110, 428] width 213 height 27
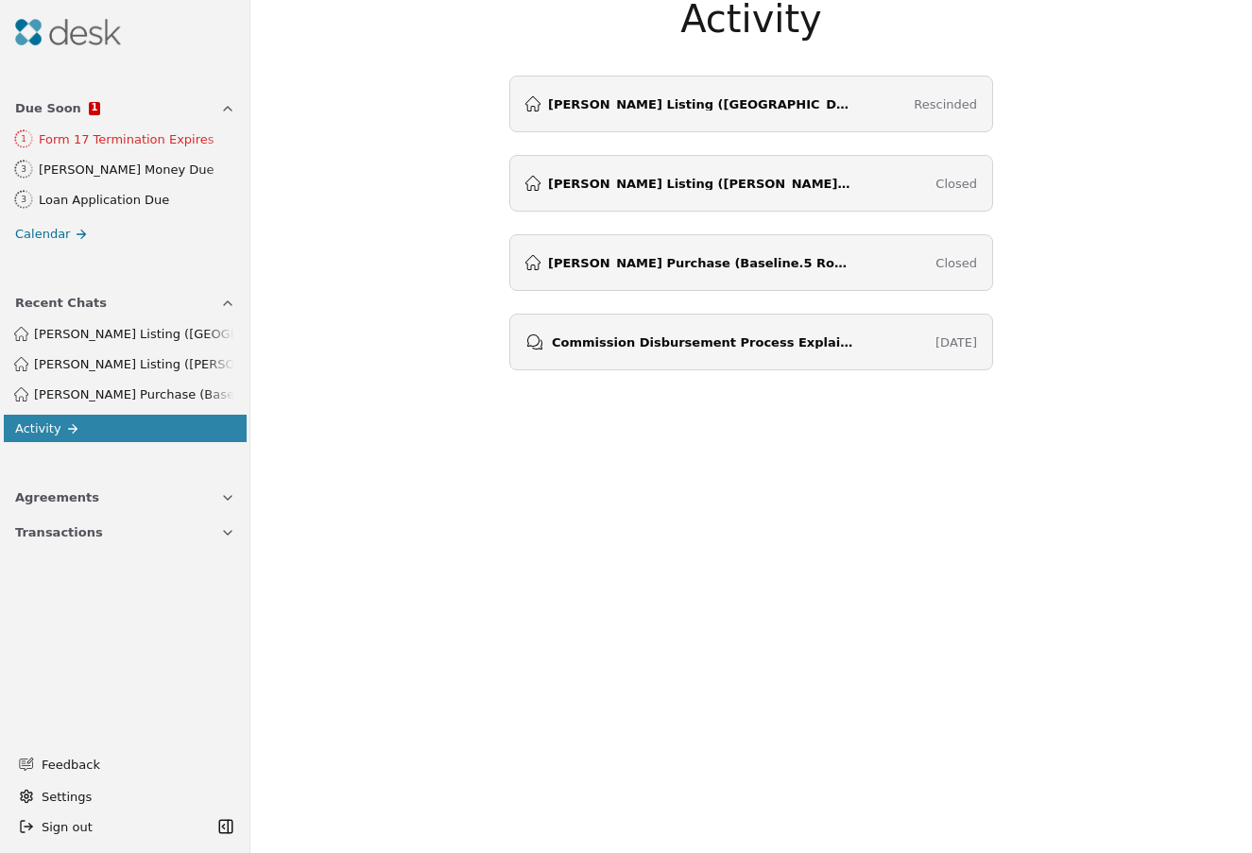
click at [880, 348] on div "Commission Disbursement Process Explained [DATE]" at bounding box center [751, 342] width 452 height 19
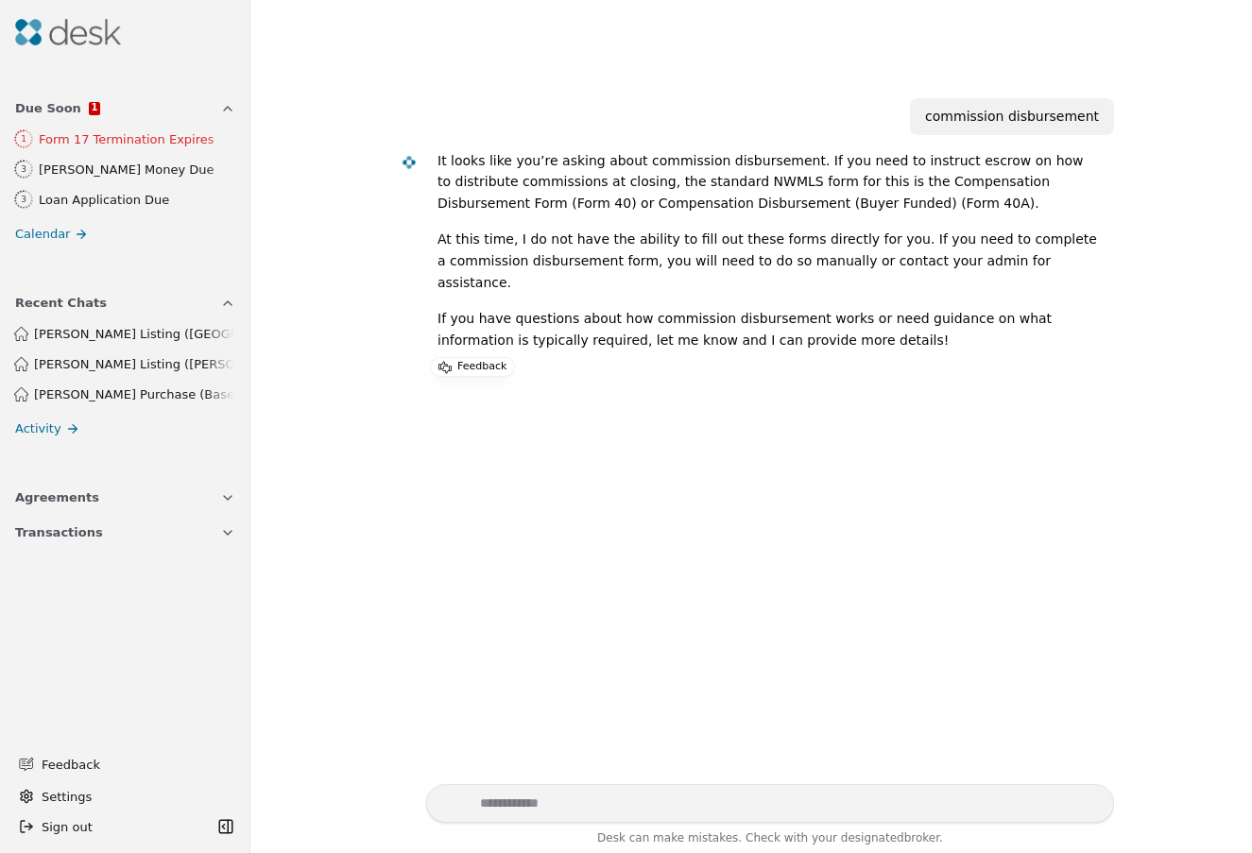
click at [95, 143] on div "Form 17 Termination Expires" at bounding box center [137, 139] width 196 height 20
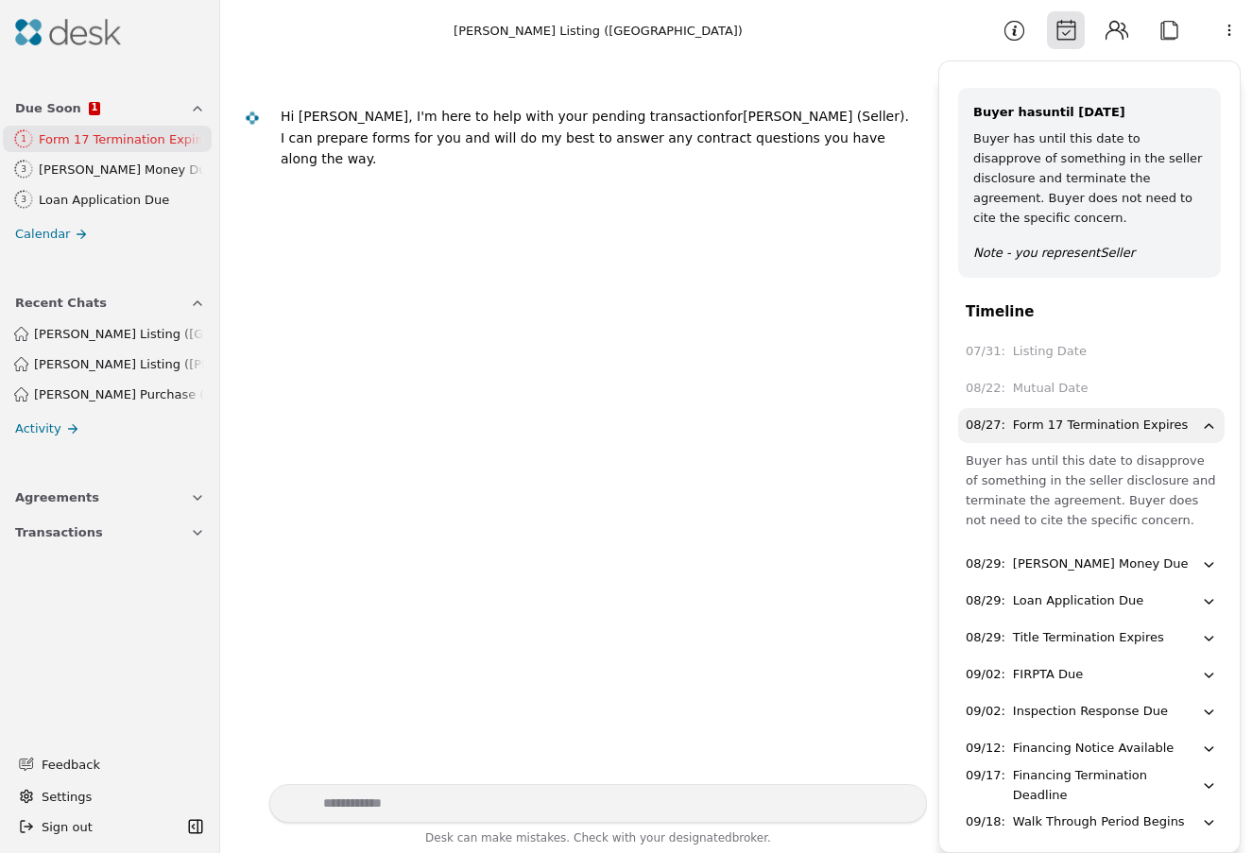
click at [1174, 40] on button "Attach" at bounding box center [1169, 30] width 38 height 38
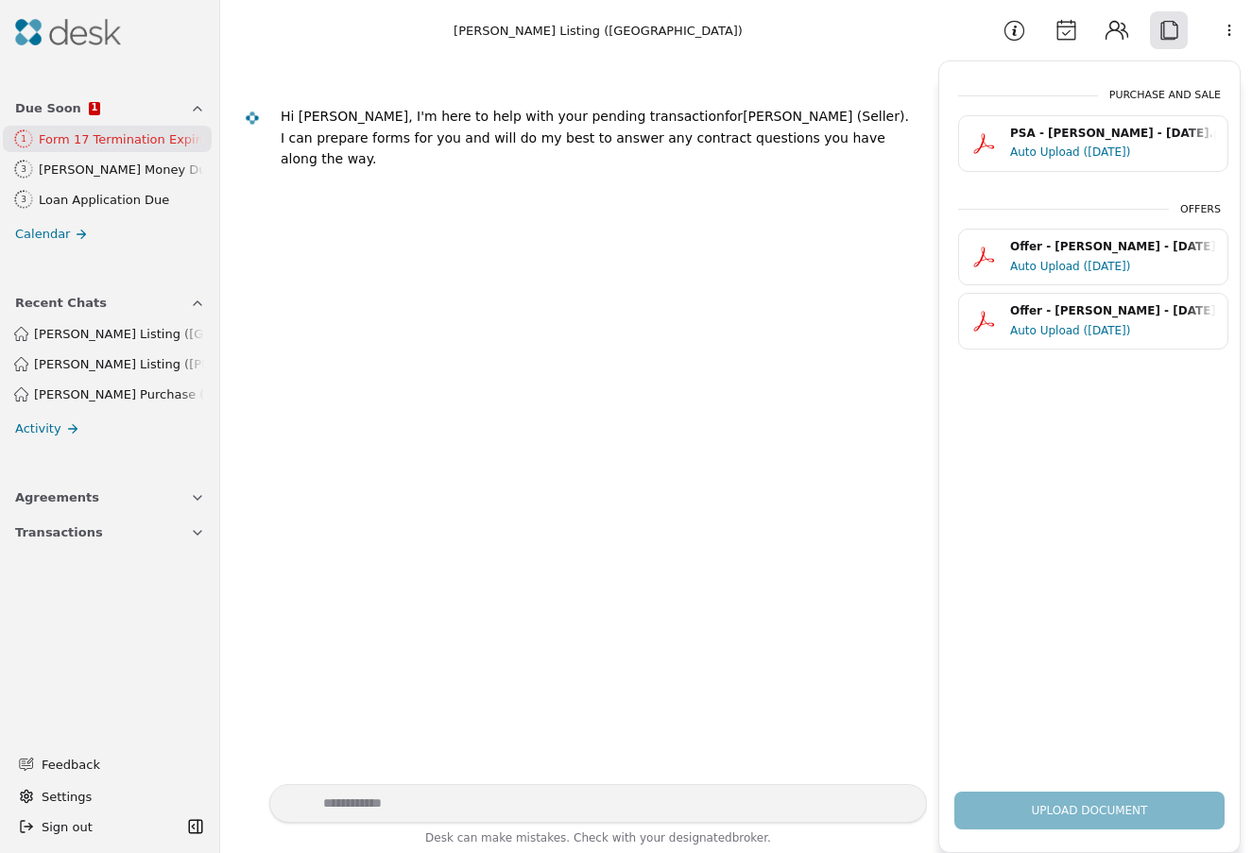
click at [1121, 35] on button "Contacts" at bounding box center [1117, 30] width 38 height 38
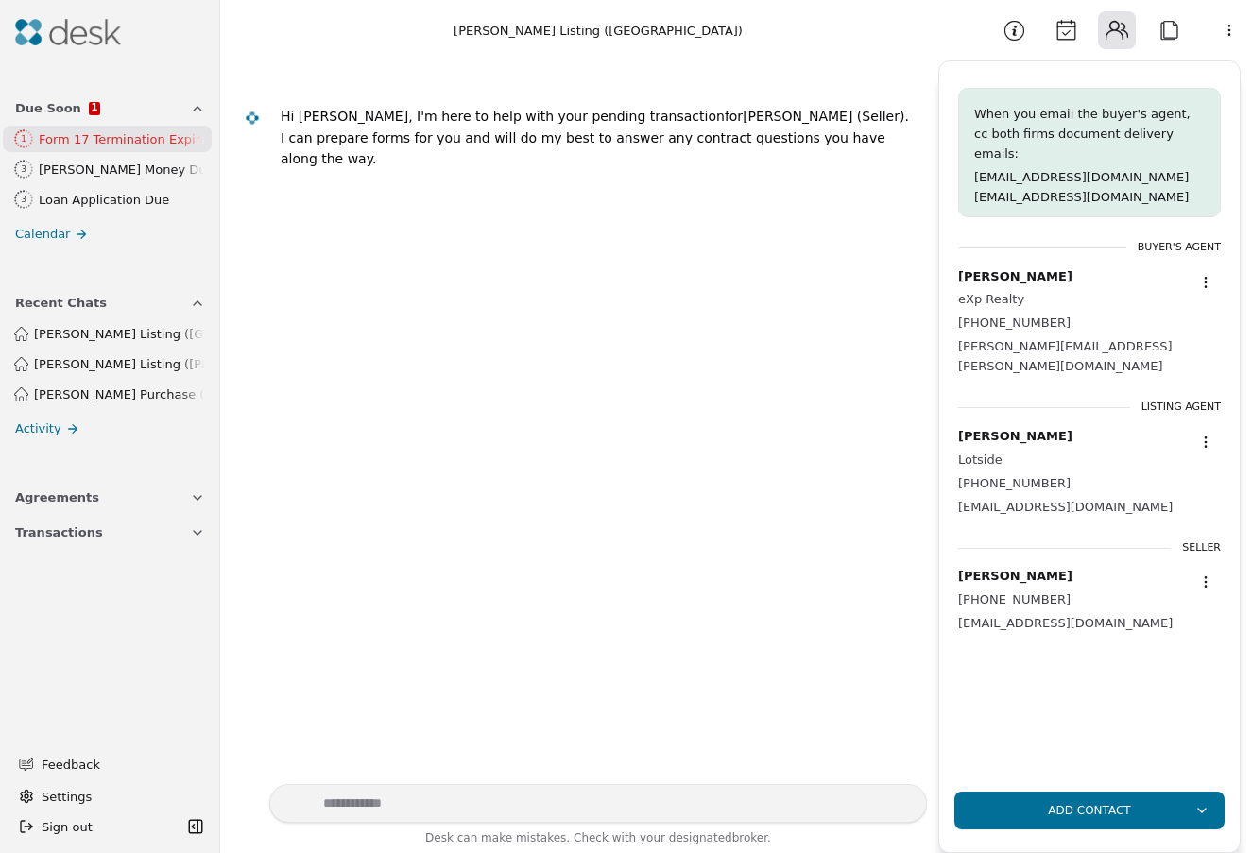
click at [1073, 34] on button "Calendar" at bounding box center [1066, 30] width 38 height 38
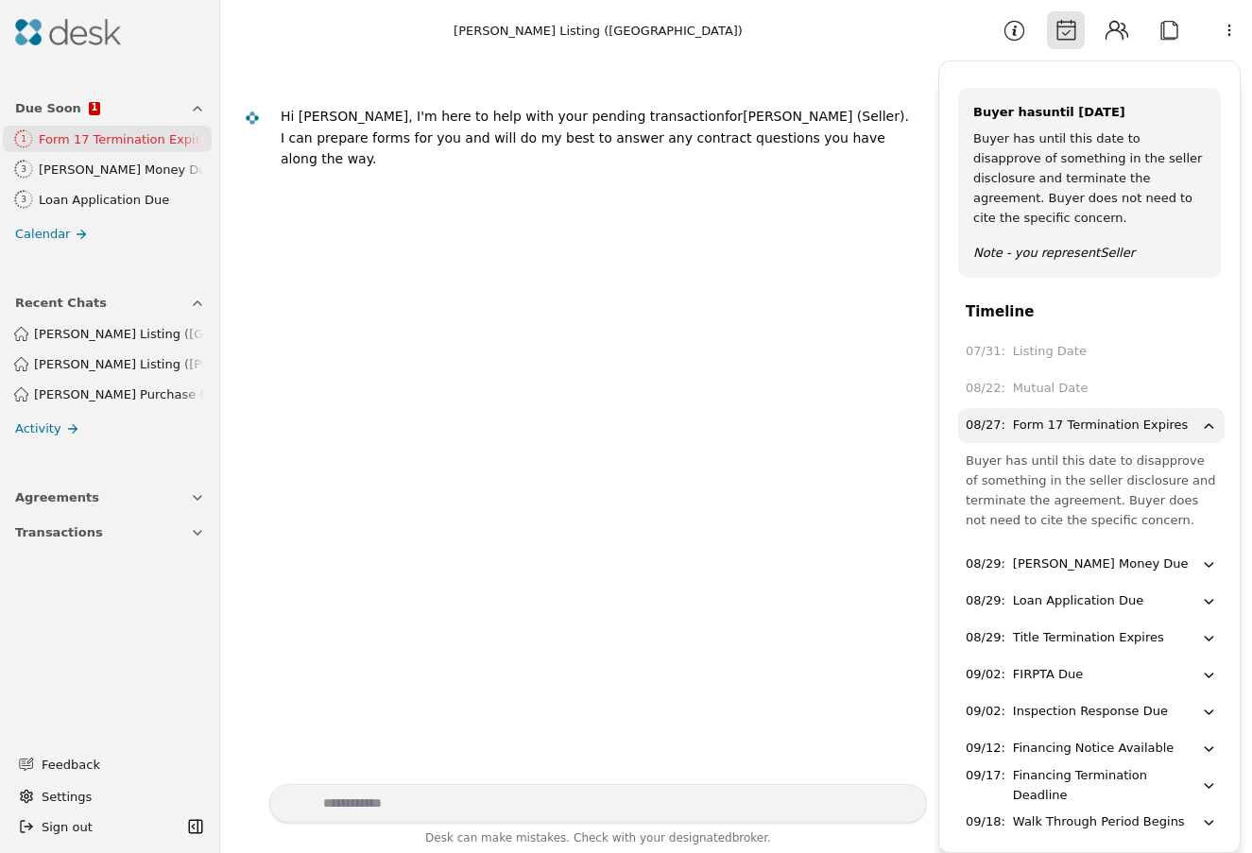
click at [1013, 41] on button "Information" at bounding box center [1014, 30] width 38 height 38
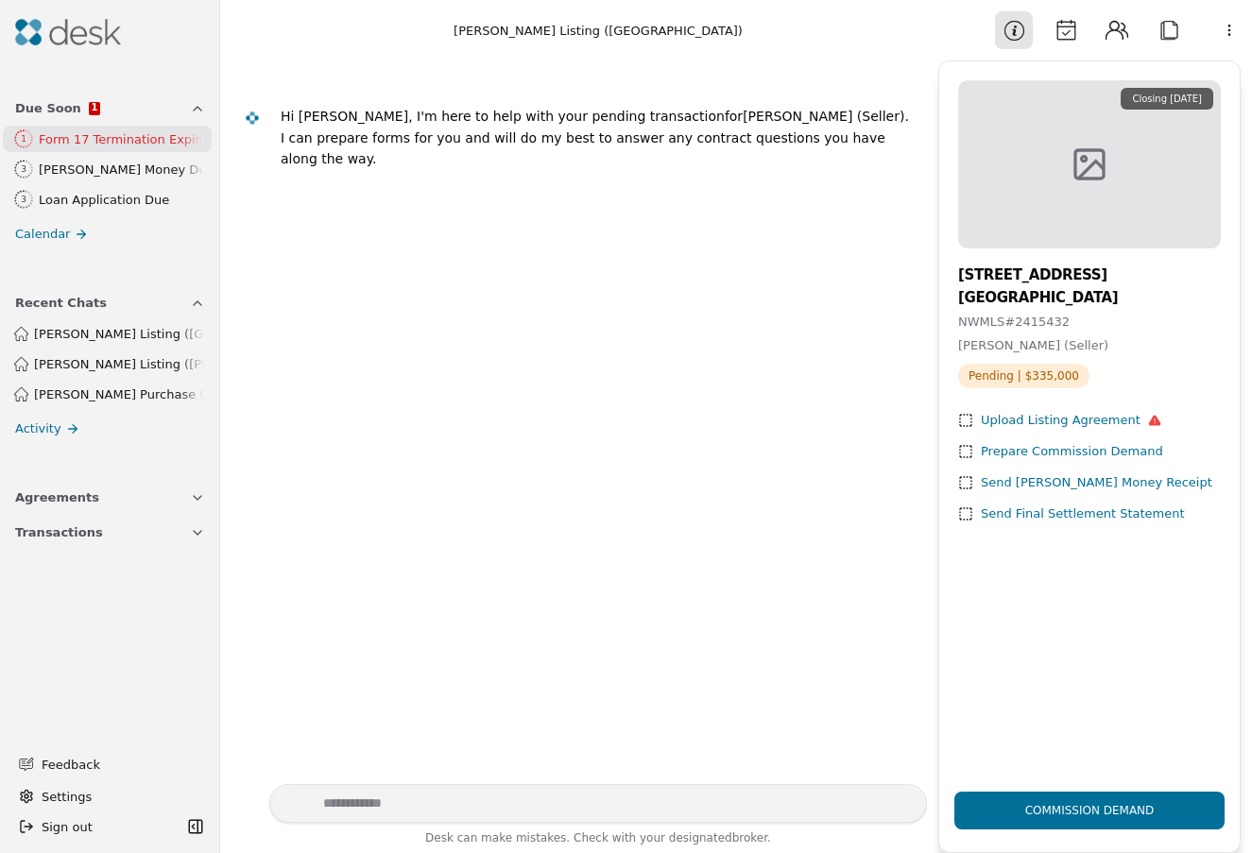
click at [1149, 419] on icon at bounding box center [1155, 421] width 12 height 10
click at [1051, 448] on div "Prepare Commission Demand" at bounding box center [1072, 452] width 182 height 20
click at [1018, 420] on div "Upload Listing Agreement" at bounding box center [1071, 421] width 180 height 20
click at [1170, 36] on button "Attach" at bounding box center [1169, 30] width 38 height 38
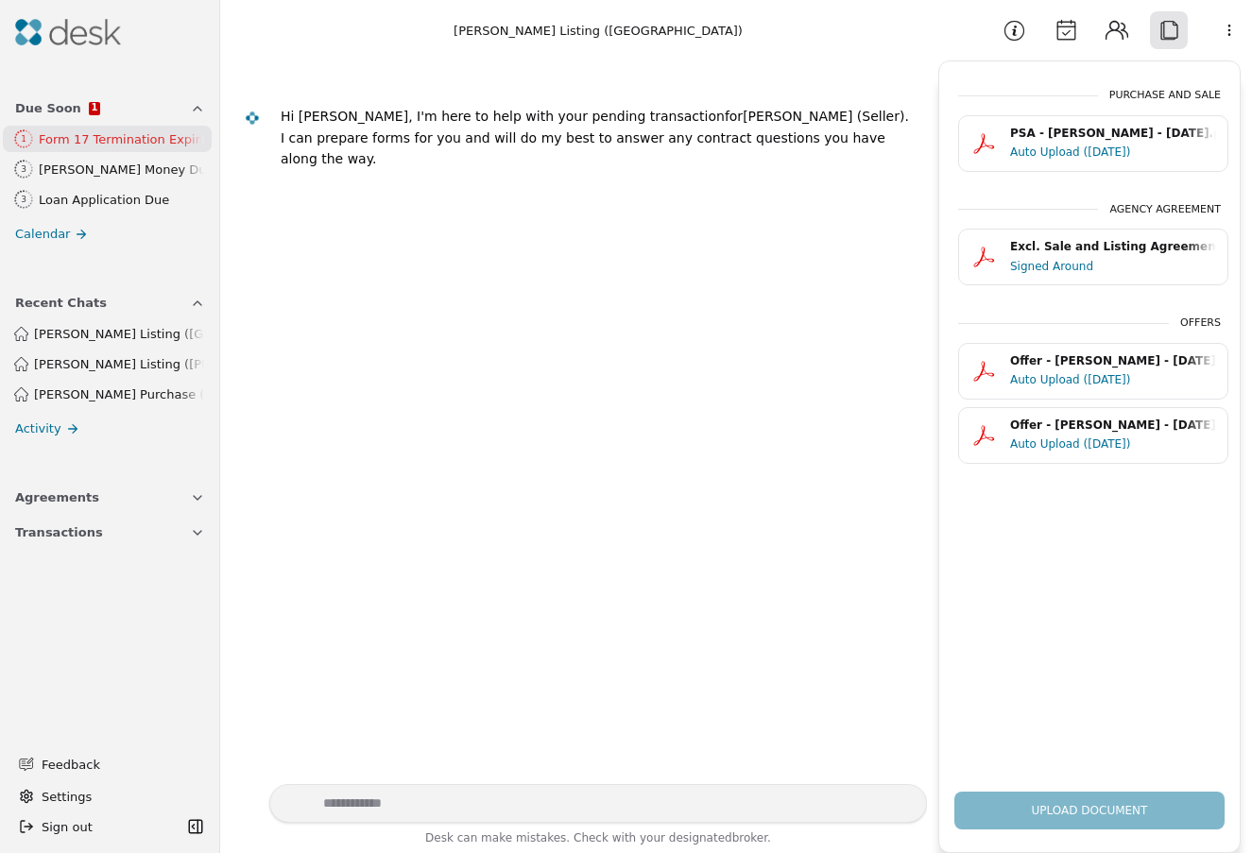
click at [1120, 34] on button "Contacts" at bounding box center [1117, 30] width 38 height 38
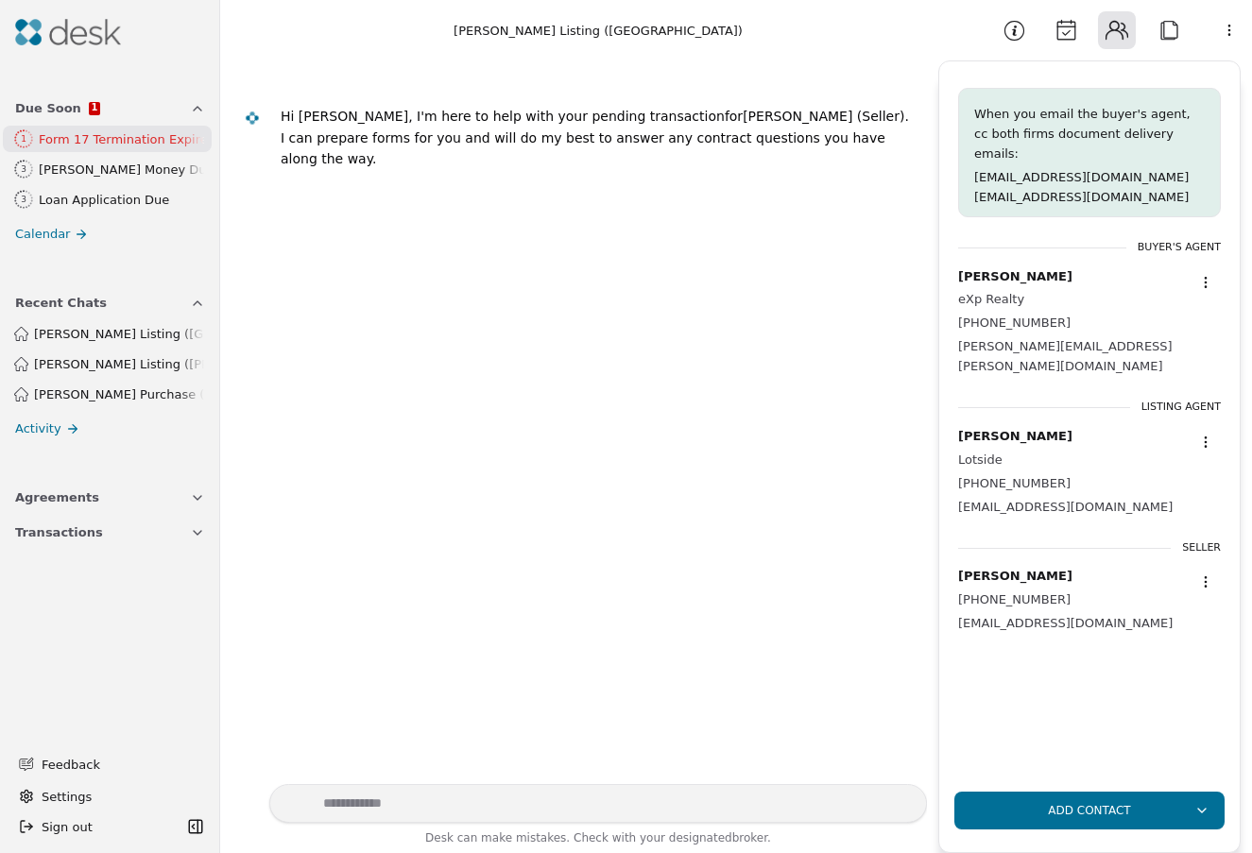
click at [1068, 34] on button "Calendar" at bounding box center [1066, 30] width 38 height 38
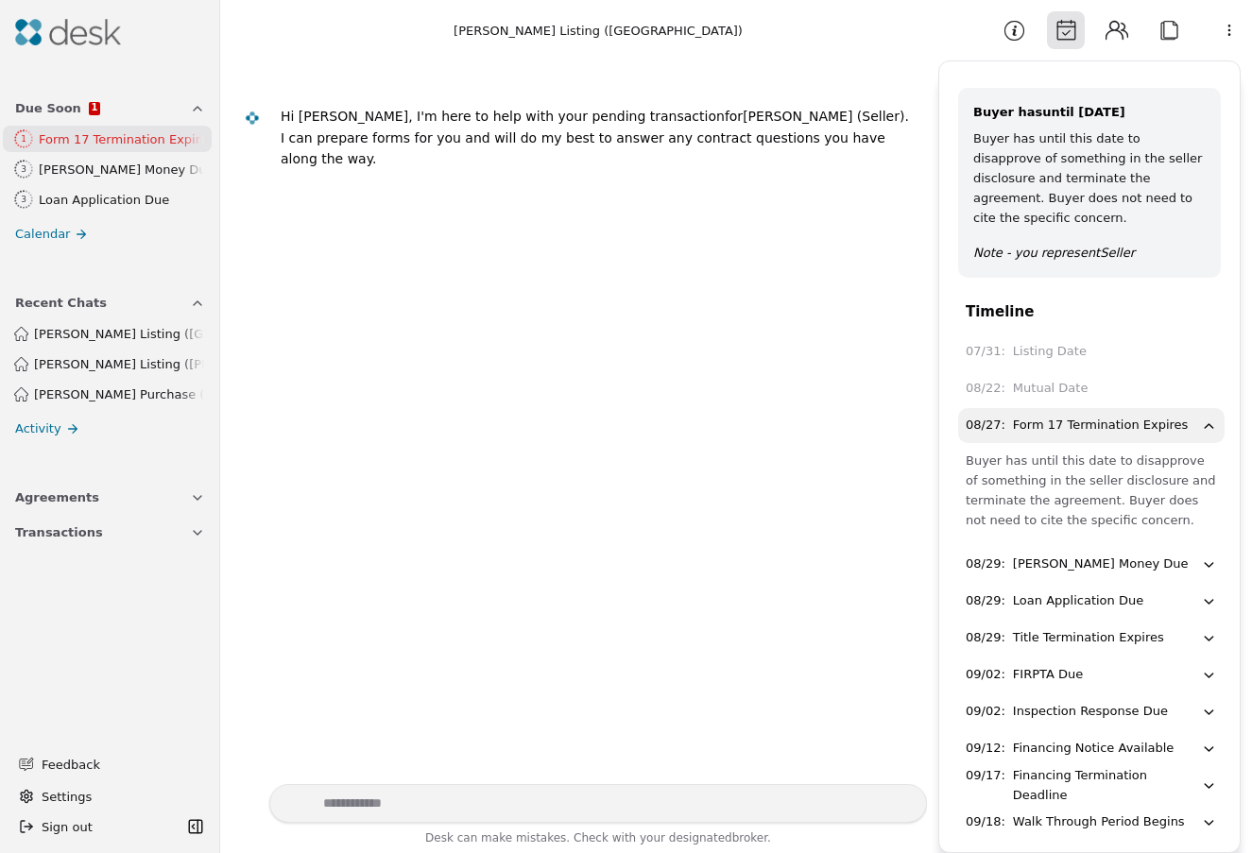
click at [1018, 29] on button "Information" at bounding box center [1014, 30] width 38 height 38
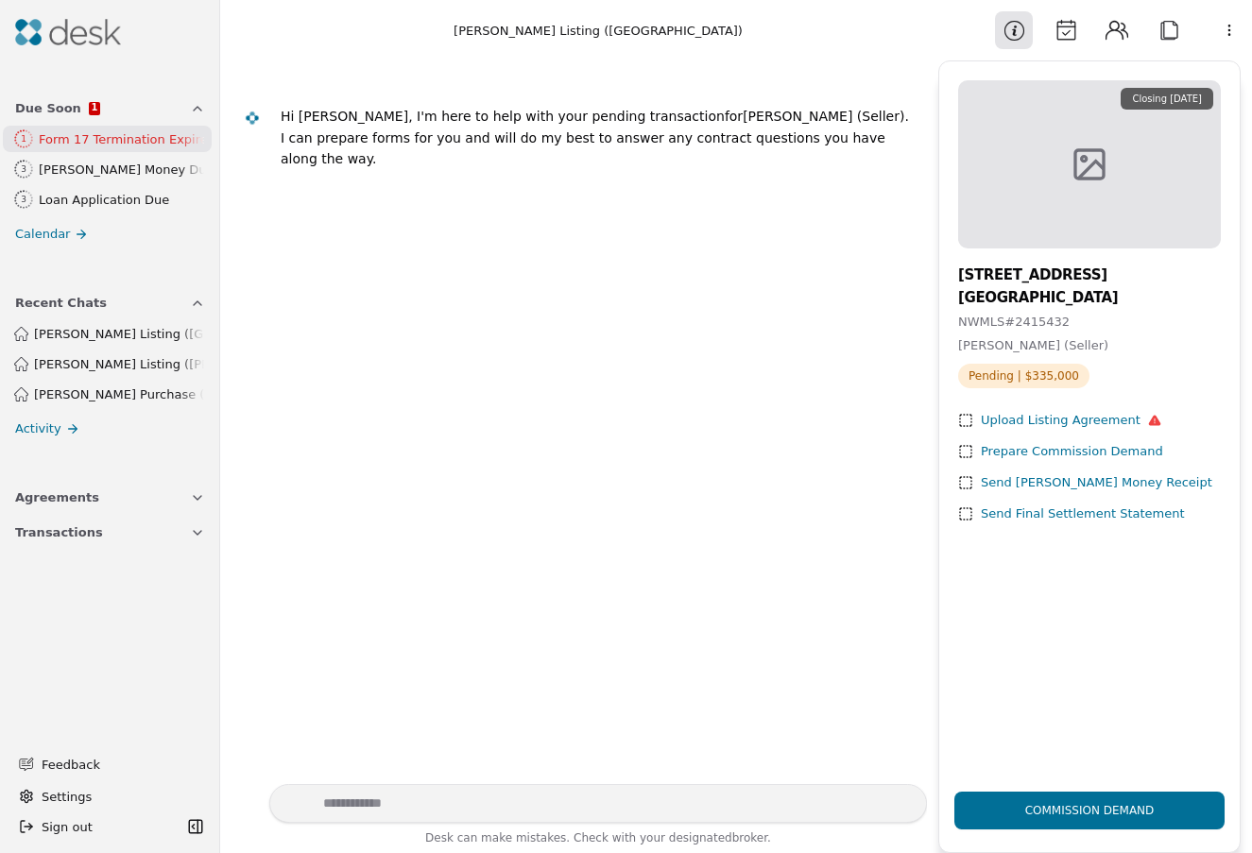
click at [1068, 447] on div "Prepare Commission Demand" at bounding box center [1072, 452] width 182 height 20
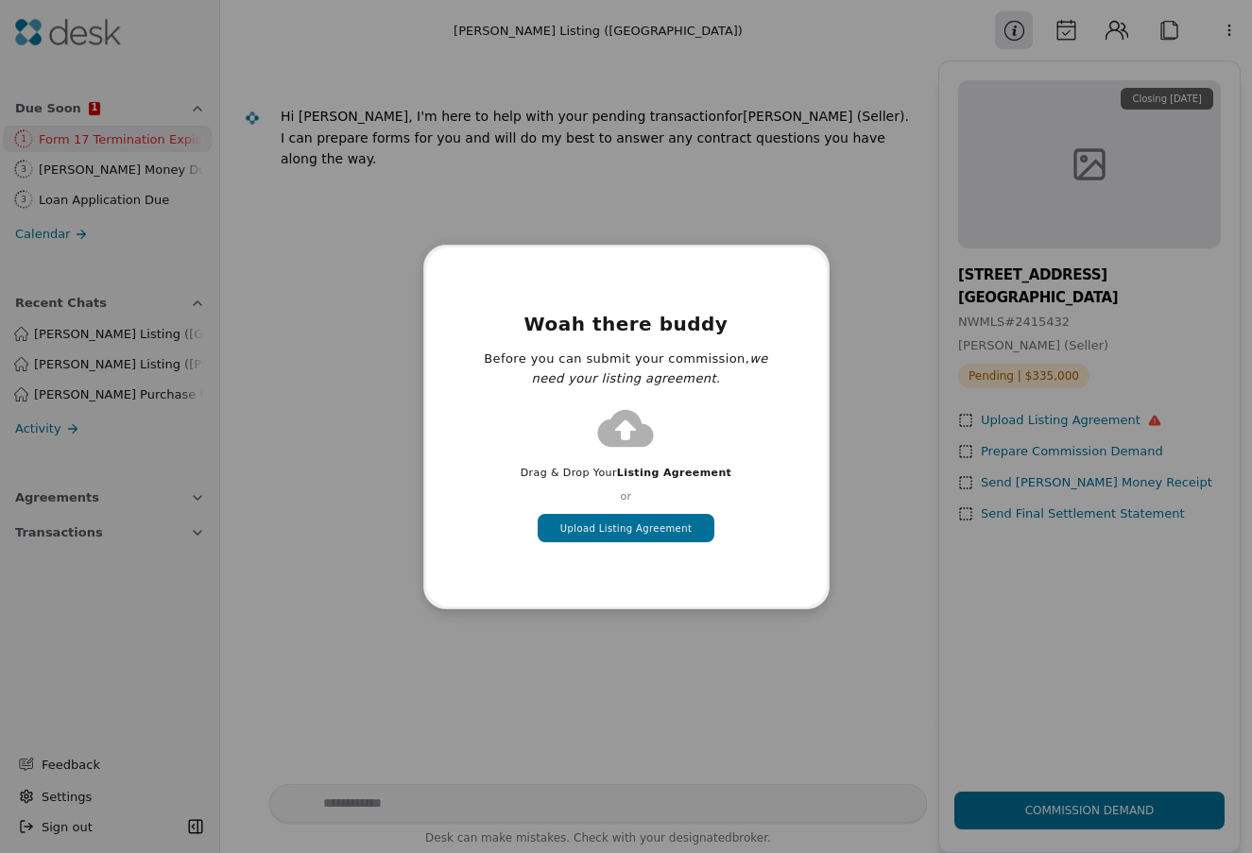
click at [672, 529] on button "Upload Listing Agreement" at bounding box center [626, 528] width 177 height 28
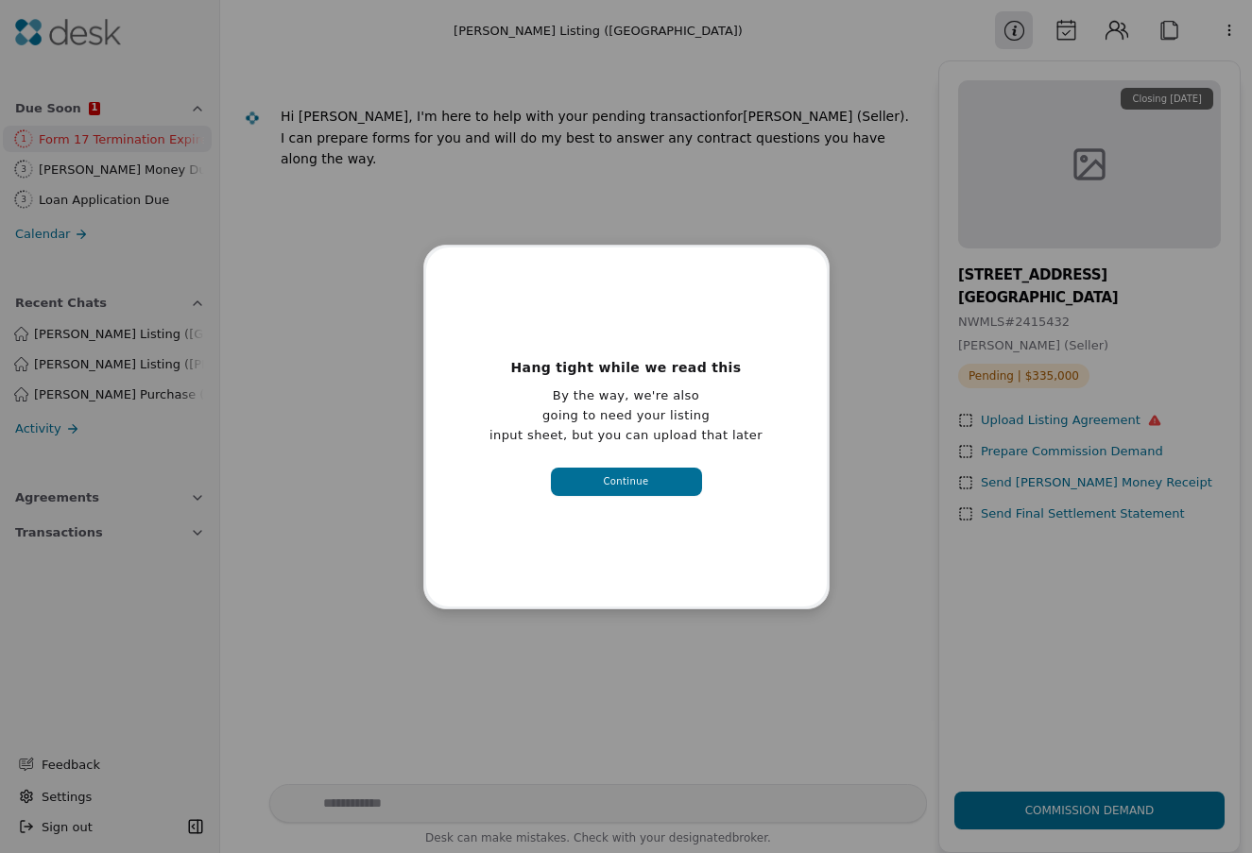
click at [662, 469] on button "Continue" at bounding box center [626, 482] width 151 height 28
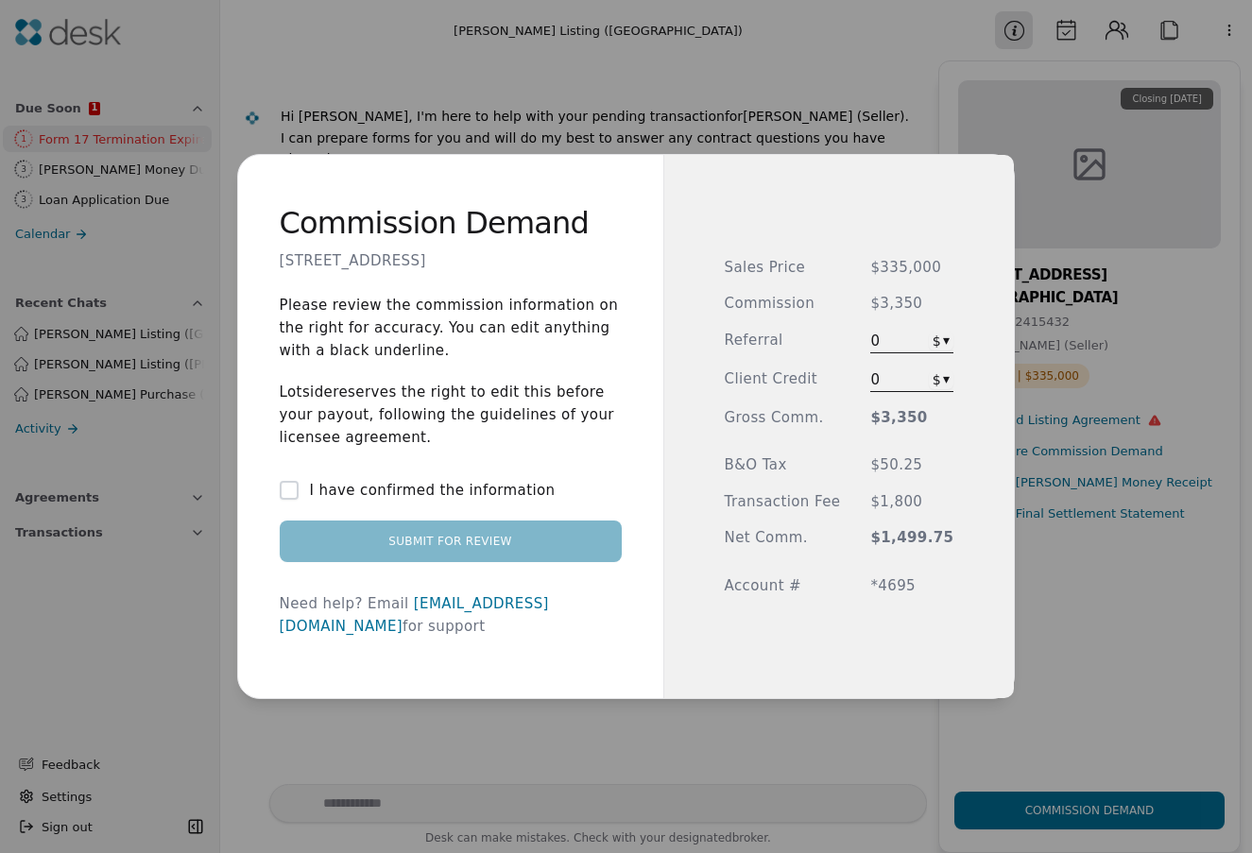
click at [293, 500] on button "I have confirmed the information" at bounding box center [289, 490] width 19 height 19
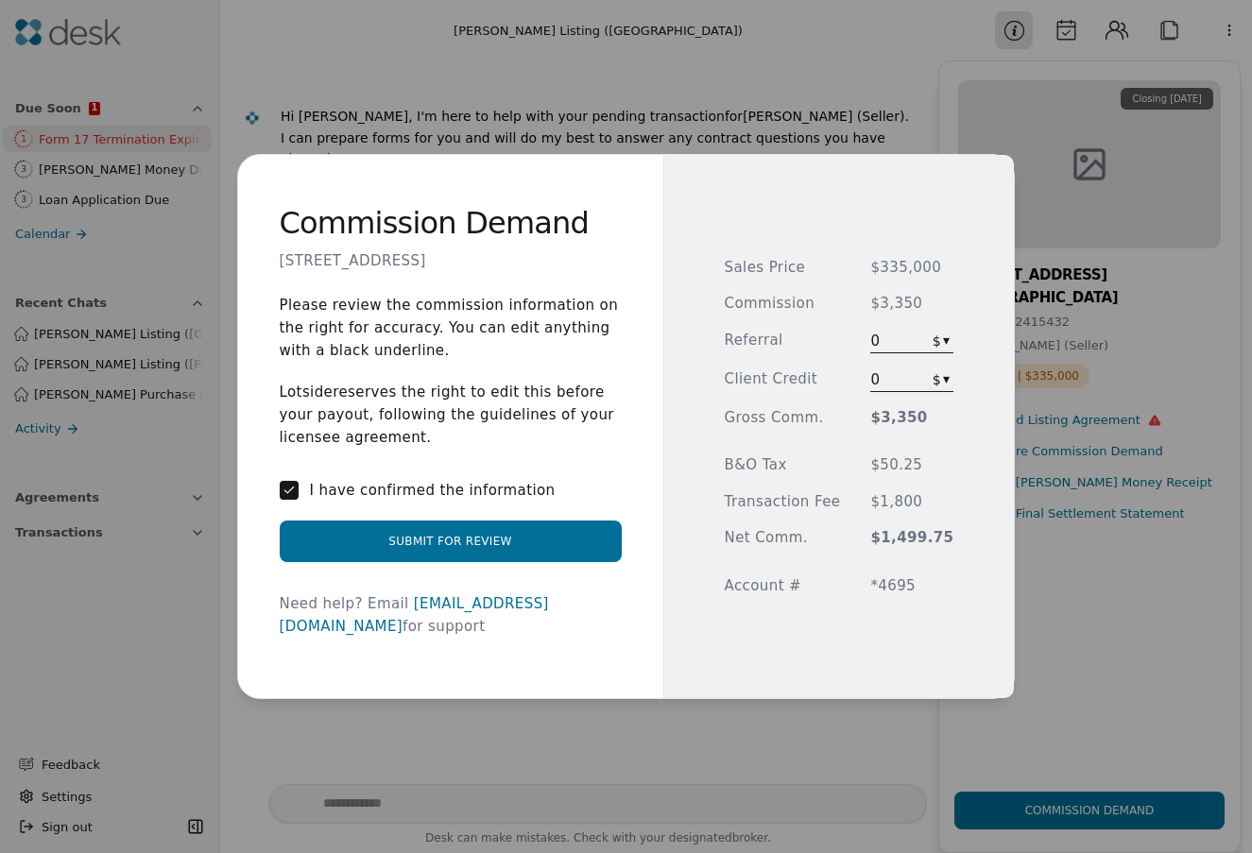
click at [554, 557] on button "Submit for Review" at bounding box center [451, 542] width 342 height 42
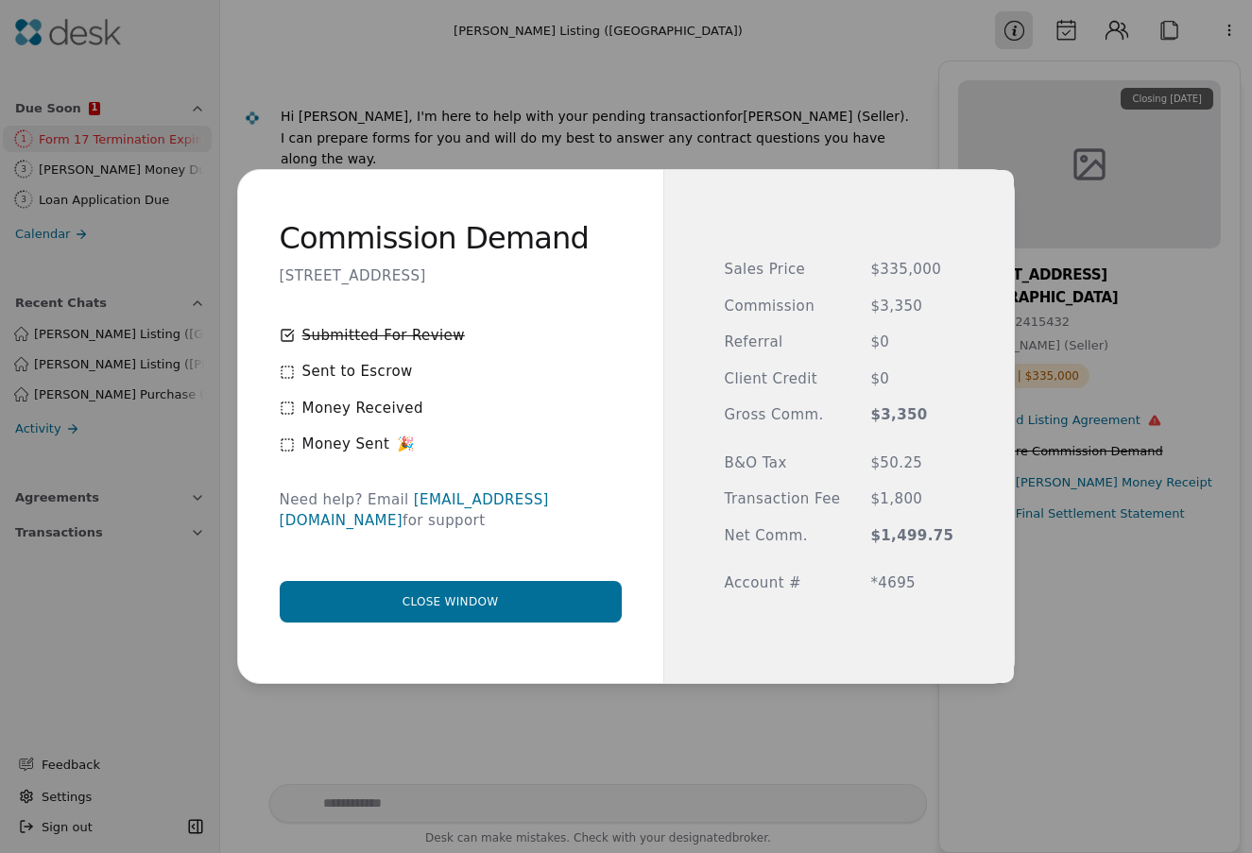
click at [561, 581] on button "Close window" at bounding box center [451, 602] width 342 height 42
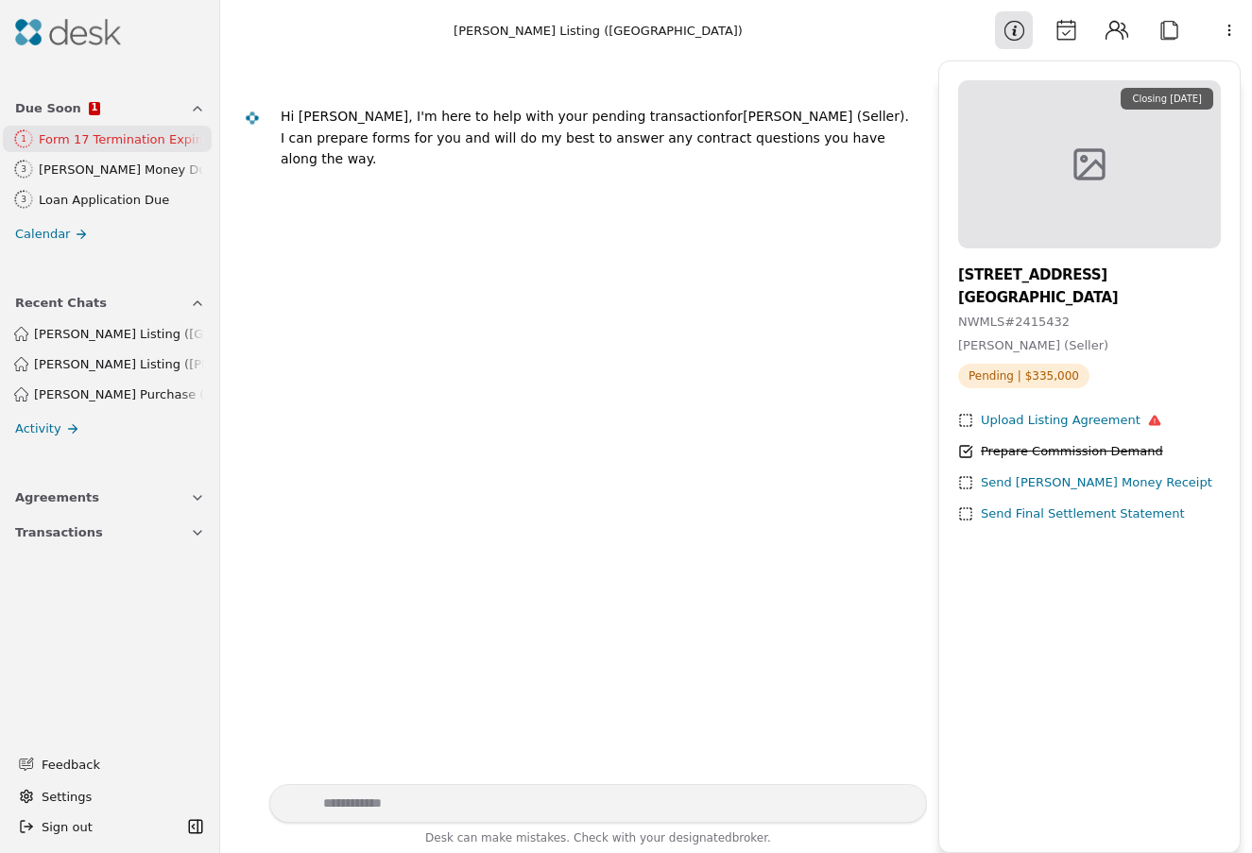
click at [1031, 482] on div "Send [PERSON_NAME] Money Receipt" at bounding box center [1096, 483] width 231 height 20
click at [1175, 25] on button "Attach" at bounding box center [1169, 30] width 38 height 38
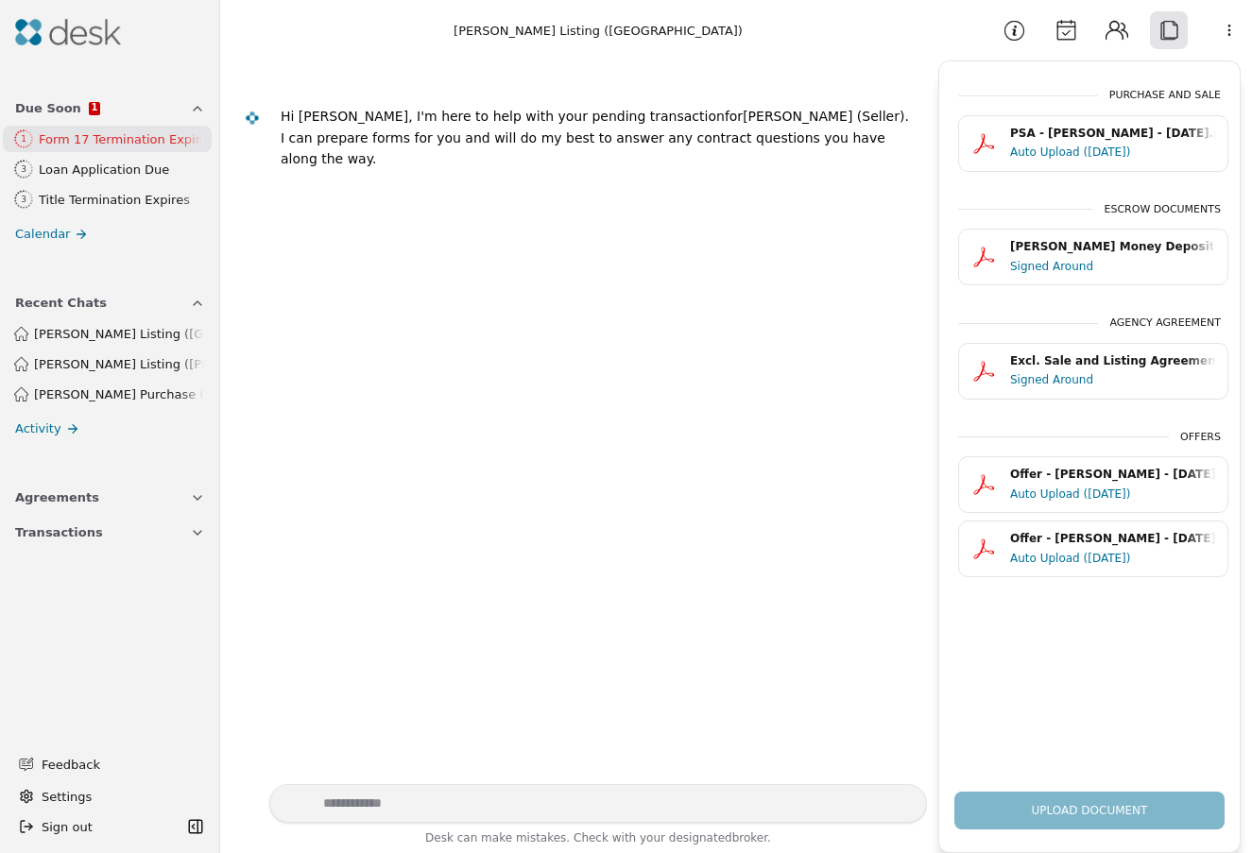
click at [1141, 263] on div "Signed Around" at bounding box center [1113, 266] width 206 height 19
click at [109, 335] on span "[PERSON_NAME] Listing ([GEOGRAPHIC_DATA])" at bounding box center [119, 334] width 170 height 20
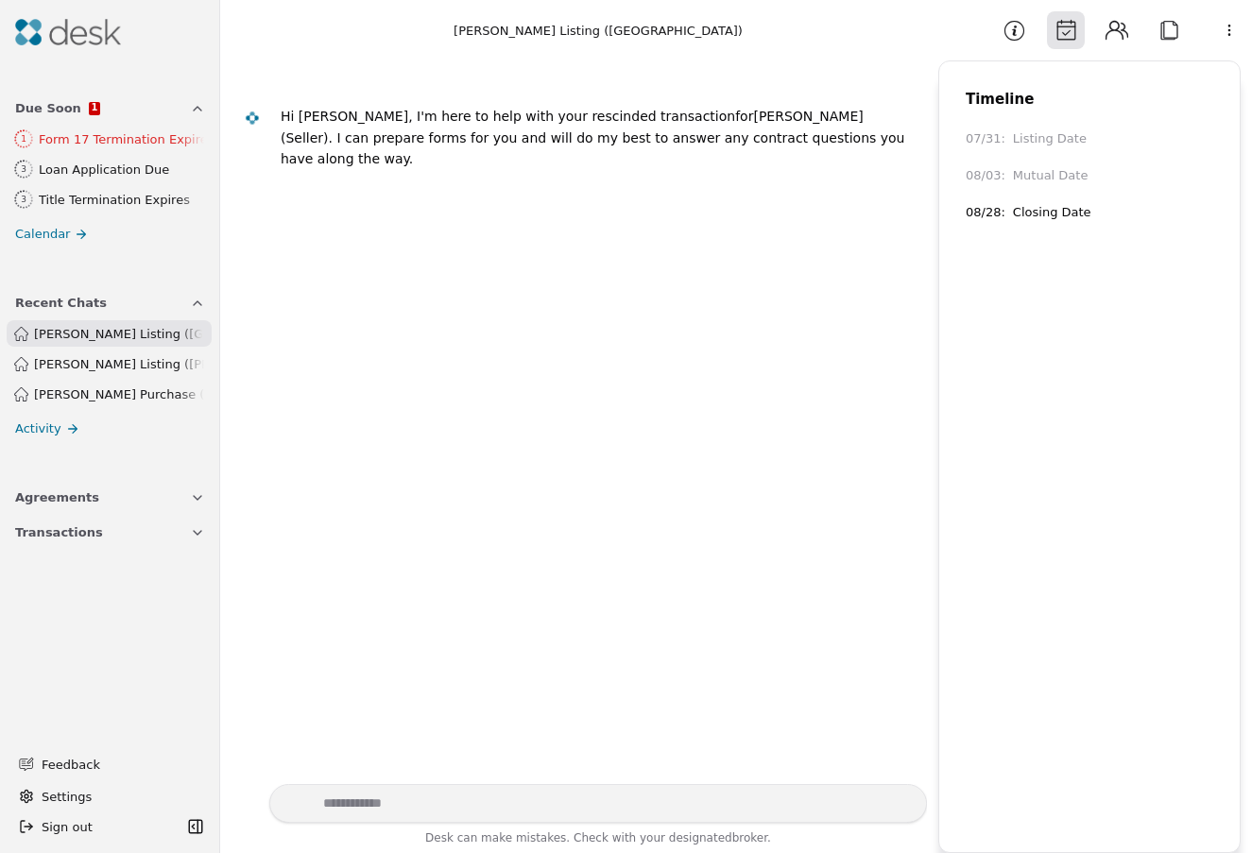
scroll to position [38, 0]
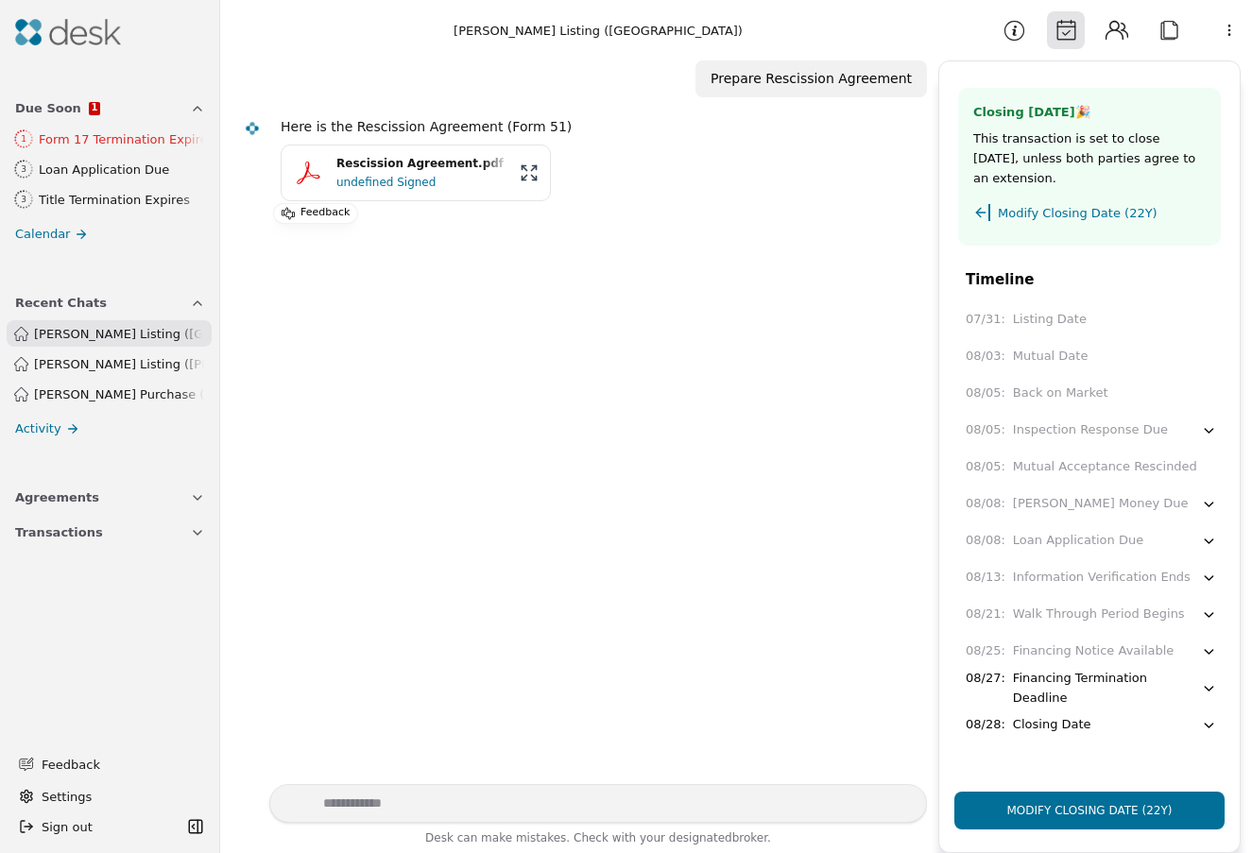
click at [1234, 37] on html "Due Soon 1 1 Form 17 Termination Expires 3 Loan Application Due 3 Title Termina…" at bounding box center [626, 426] width 1252 height 853
click at [674, 293] on html "Due Soon 1 1 Form 17 Termination Expires 3 Loan Application Due 3 Title Termina…" at bounding box center [626, 426] width 1252 height 853
